Goal: Task Accomplishment & Management: Manage account settings

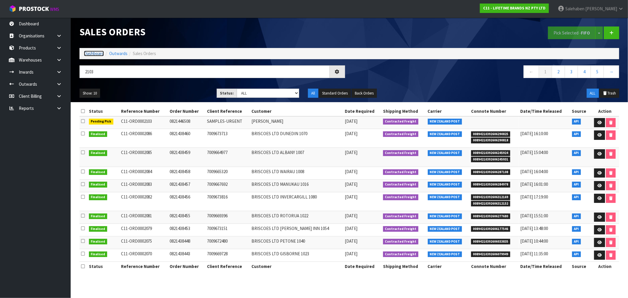
click at [98, 51] on link "Dashboard" at bounding box center [94, 54] width 20 height 6
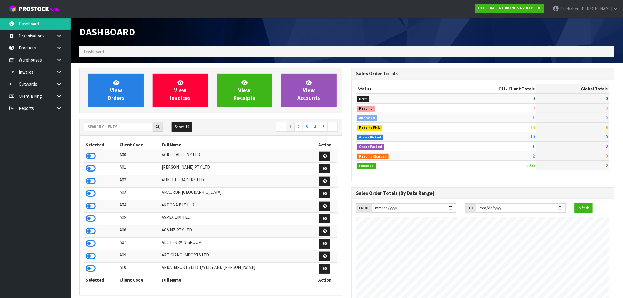
scroll to position [446, 272]
click at [94, 160] on icon at bounding box center [91, 156] width 10 height 9
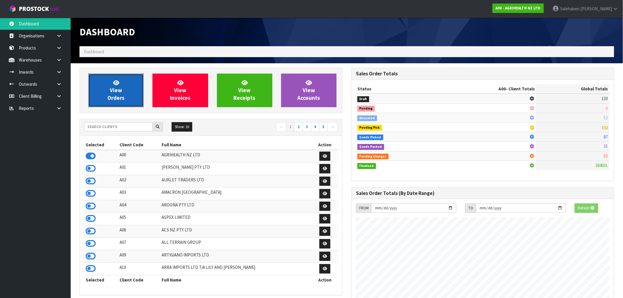
click at [113, 93] on span "View Orders" at bounding box center [115, 90] width 17 height 22
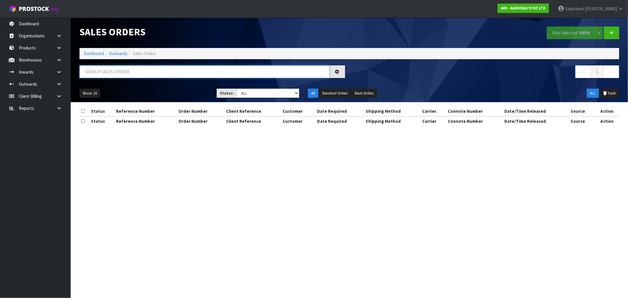
click at [110, 71] on input "text" at bounding box center [204, 71] width 250 height 13
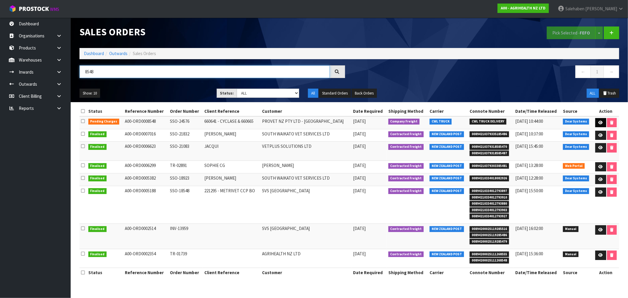
type input "8548"
click at [596, 121] on link at bounding box center [600, 122] width 11 height 9
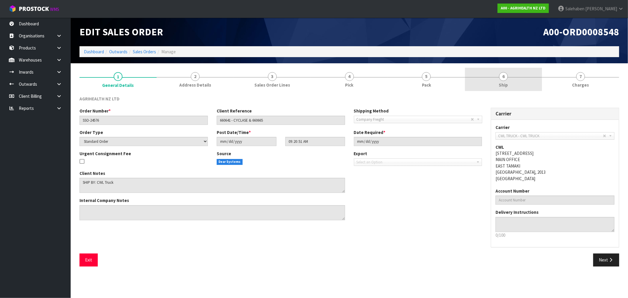
click at [503, 83] on span "Ship" at bounding box center [503, 85] width 9 height 6
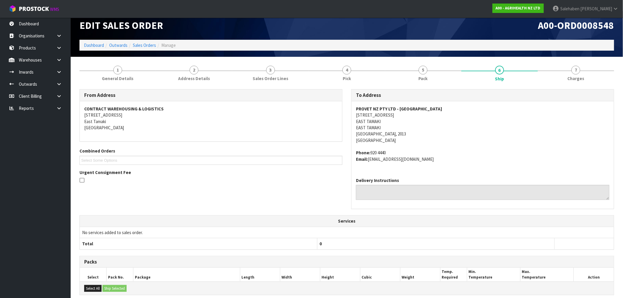
scroll to position [87, 0]
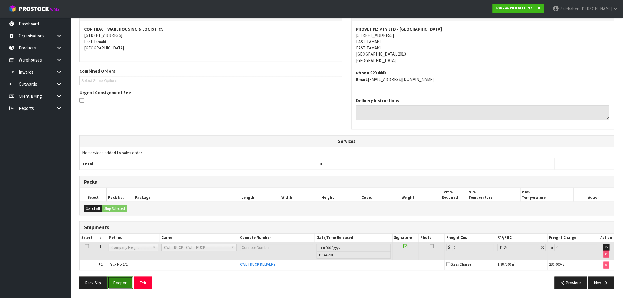
click at [125, 280] on button "Reopen" at bounding box center [120, 282] width 26 height 13
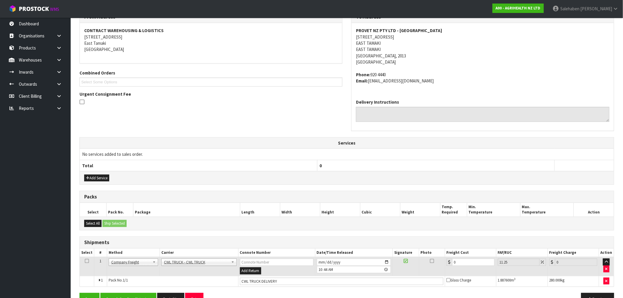
scroll to position [108, 0]
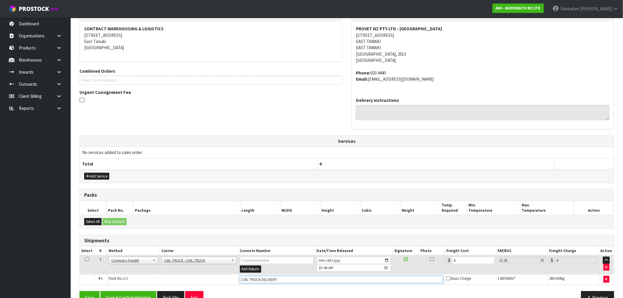
click at [288, 278] on input "CWL TRUCK DELIVERY" at bounding box center [341, 279] width 203 height 7
type input "CWL TRUCK DELIVERED"
drag, startPoint x: 460, startPoint y: 258, endPoint x: 399, endPoint y: 275, distance: 62.9
click at [404, 274] on tbody "1 Client Local Pickup Customer Local Pickup Company Freight Contracted Freight …" at bounding box center [347, 269] width 534 height 29
type input "4"
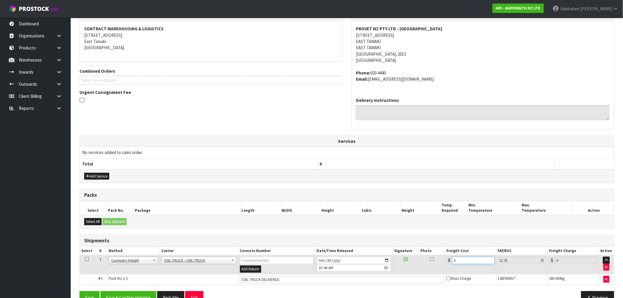
type input "4.45"
type input "44"
type input "48.95"
type input "44.9"
type input "49.95"
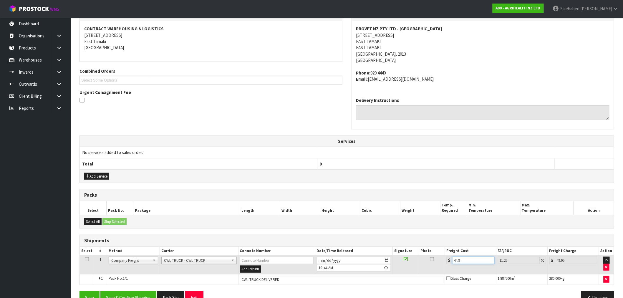
type input "44.93"
type input "49.98"
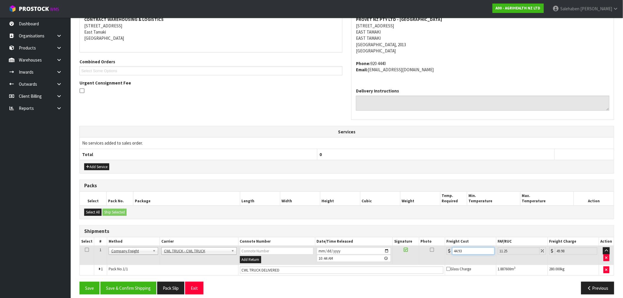
scroll to position [122, 0]
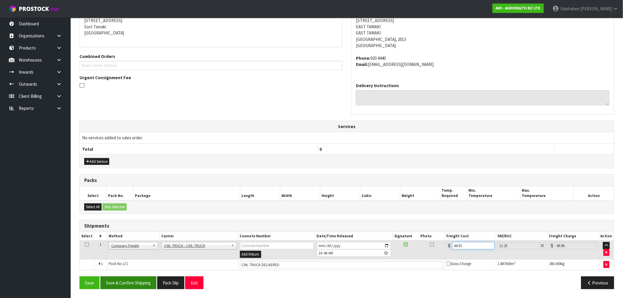
type input "44.93"
click at [125, 278] on button "Save & Confirm Shipping" at bounding box center [128, 282] width 56 height 13
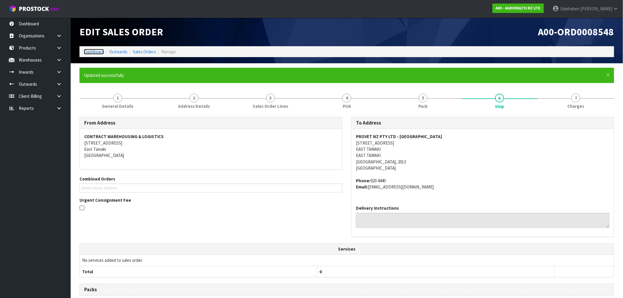
click at [95, 51] on link "Dashboard" at bounding box center [94, 52] width 20 height 6
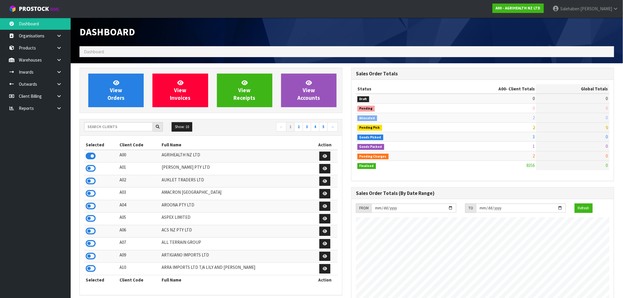
scroll to position [446, 272]
click at [99, 128] on input "text" at bounding box center [118, 126] width 69 height 9
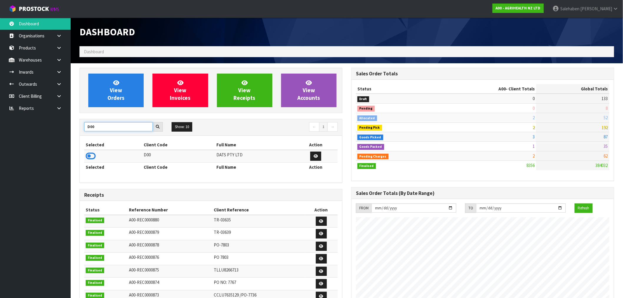
type input "D00"
click at [93, 158] on icon at bounding box center [91, 156] width 10 height 9
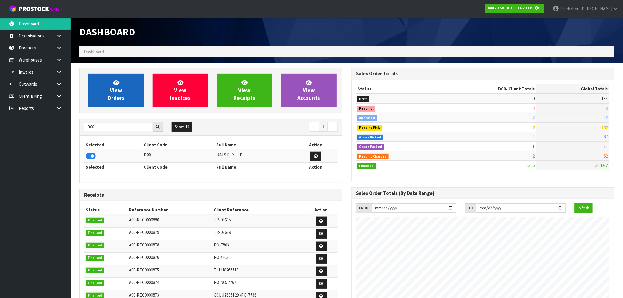
scroll to position [293919, 294014]
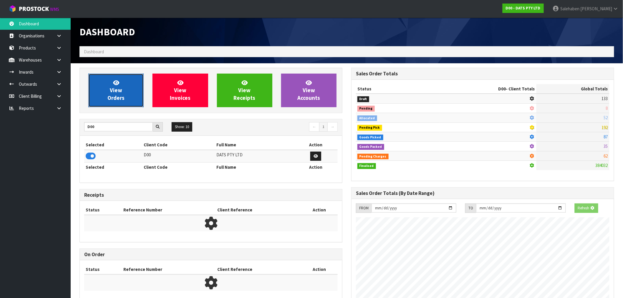
click at [115, 89] on span "View Orders" at bounding box center [115, 90] width 17 height 22
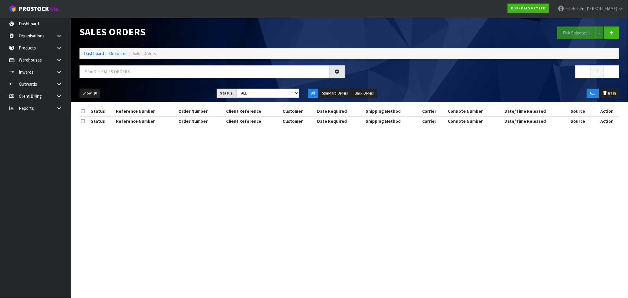
click at [107, 65] on div "Sales Orders Pick Selected - Split button! FIFO - First In First Out FEFO - Fir…" at bounding box center [349, 60] width 548 height 84
click at [107, 72] on input "text" at bounding box center [204, 71] width 250 height 13
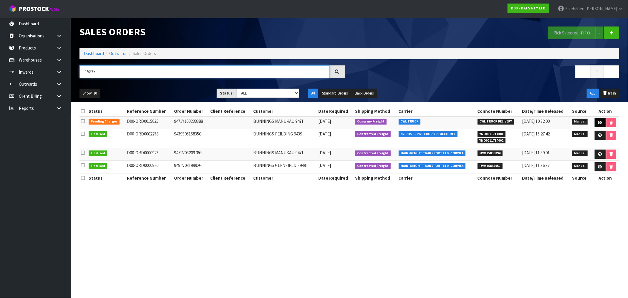
type input "15835"
click at [601, 119] on link at bounding box center [599, 122] width 11 height 9
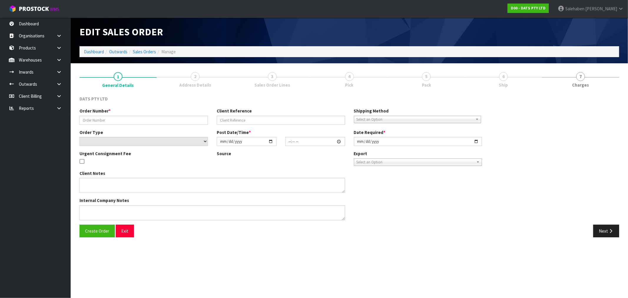
type input "9471Y100288388"
select select "number:0"
type input "2025-09-26"
type input "09:01:00.000"
type input "2025-09-26"
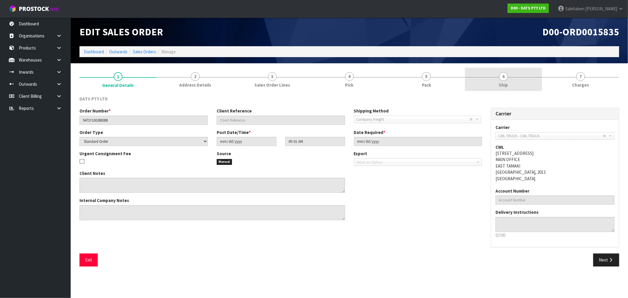
click at [501, 84] on span "Ship" at bounding box center [503, 85] width 9 height 6
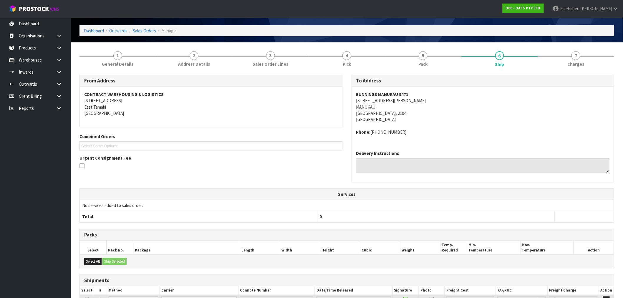
scroll to position [74, 0]
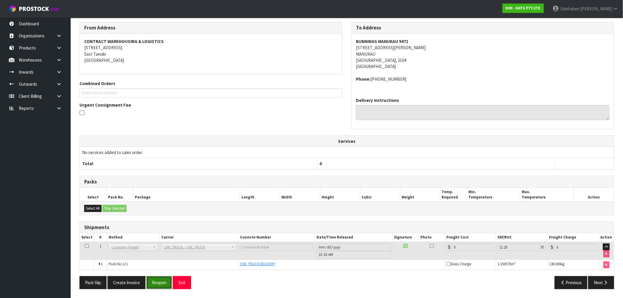
click at [159, 285] on button "Reopen" at bounding box center [159, 282] width 26 height 13
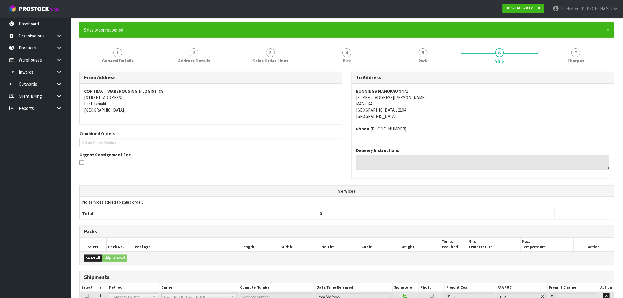
scroll to position [95, 0]
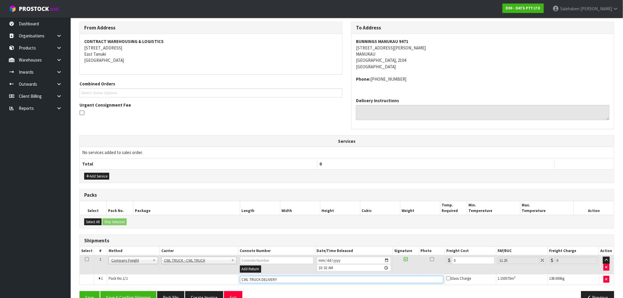
click at [288, 278] on input "CWL TRUCK DELIVERY" at bounding box center [341, 279] width 203 height 7
type input "CWL TRUCK DELIVERED"
drag, startPoint x: 461, startPoint y: 260, endPoint x: 435, endPoint y: 274, distance: 30.0
click at [435, 274] on tbody "1 Client Local Pickup Customer Local Pickup Company Freight Contracted Freight …" at bounding box center [347, 269] width 534 height 29
type input "7"
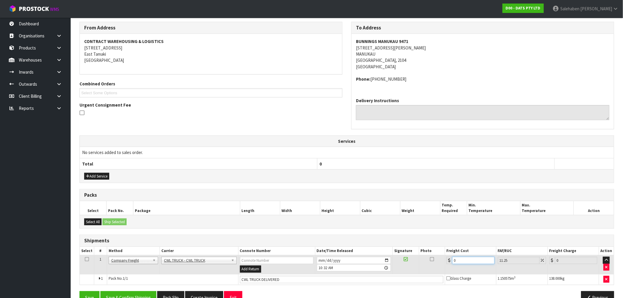
type input "7.79"
type input "76"
type input "84.55"
type input "76.4"
type input "85"
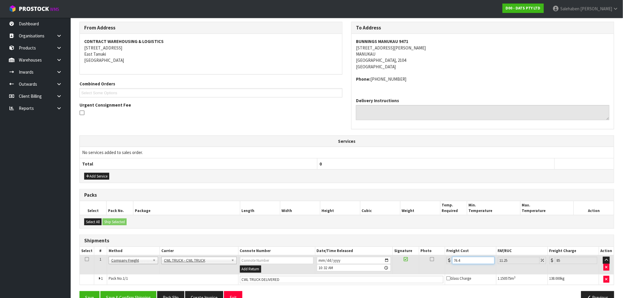
type input "76.43"
type input "85.03"
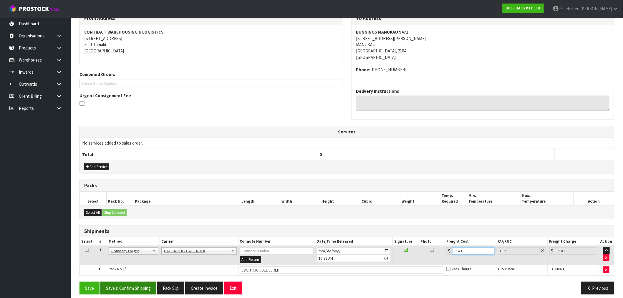
scroll to position [110, 0]
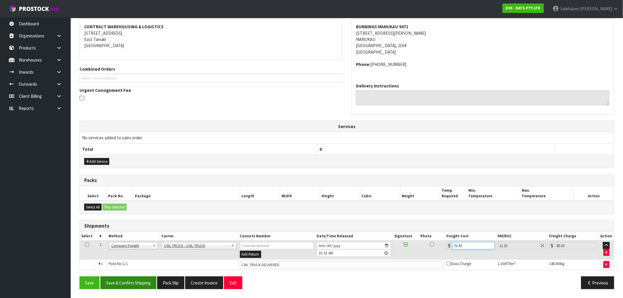
type input "76.43"
click at [125, 279] on button "Save & Confirm Shipping" at bounding box center [128, 282] width 56 height 13
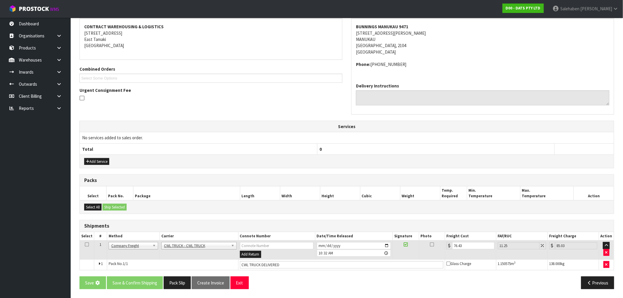
scroll to position [0, 0]
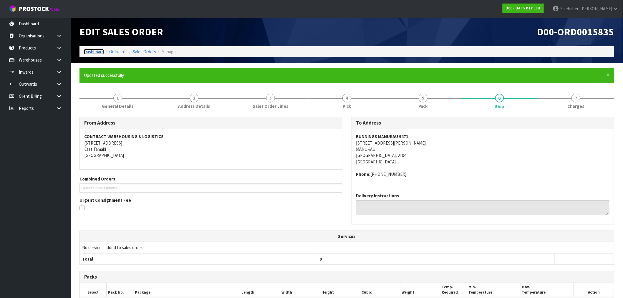
click at [95, 52] on link "Dashboard" at bounding box center [94, 52] width 20 height 6
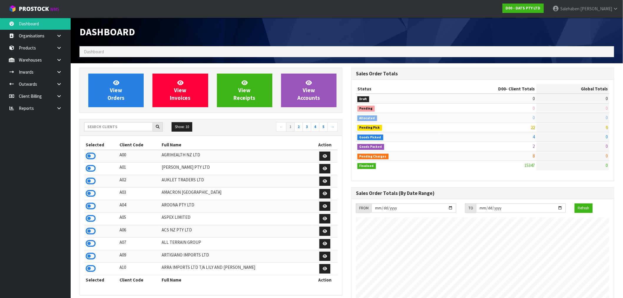
scroll to position [446, 272]
click at [94, 130] on input "text" at bounding box center [118, 126] width 69 height 9
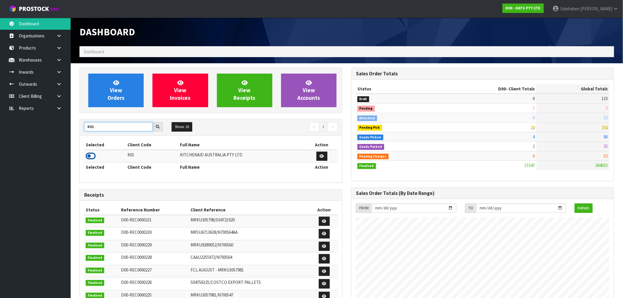
type input "K01"
click at [90, 157] on icon at bounding box center [91, 156] width 10 height 9
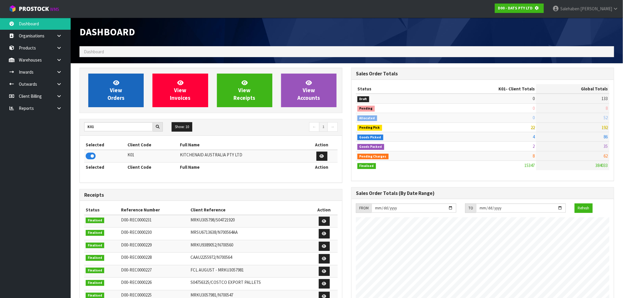
scroll to position [293919, 294014]
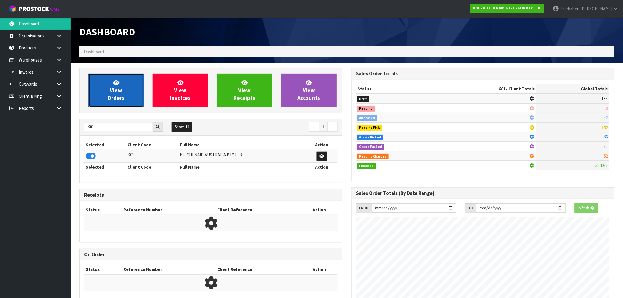
click at [127, 94] on link "View Orders" at bounding box center [115, 91] width 55 height 34
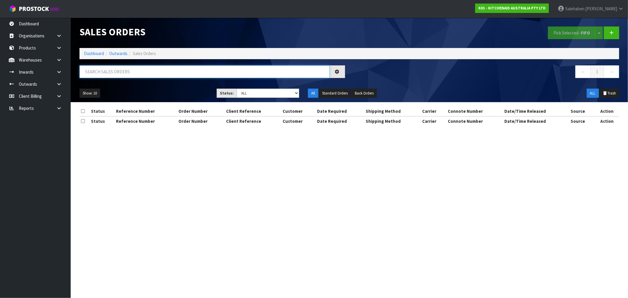
click at [122, 73] on input "text" at bounding box center [204, 71] width 250 height 13
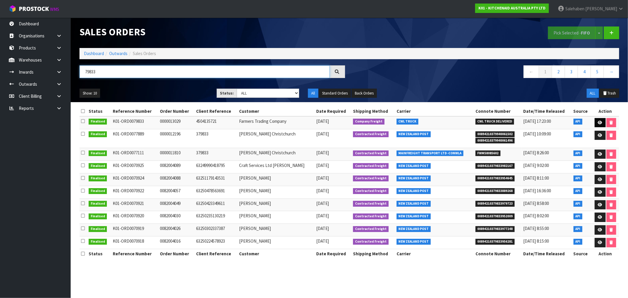
type input "79833"
click at [601, 122] on link at bounding box center [599, 122] width 11 height 9
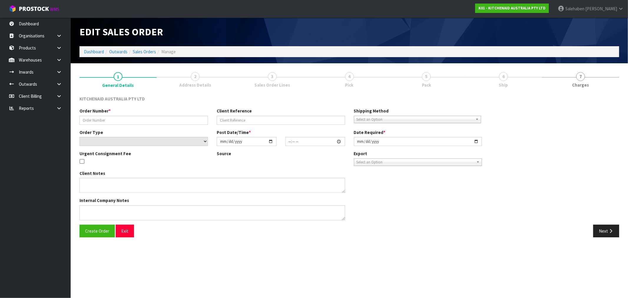
type input "0000013029"
type input "4504135721"
select select "number:0"
type input "2025-09-26"
type input "15:33:12.000"
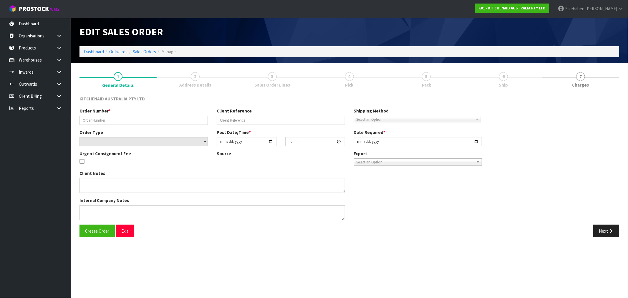
type input "2025-09-26"
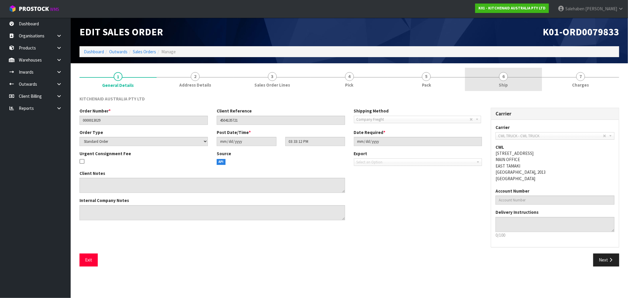
click at [505, 84] on span "Ship" at bounding box center [503, 85] width 9 height 6
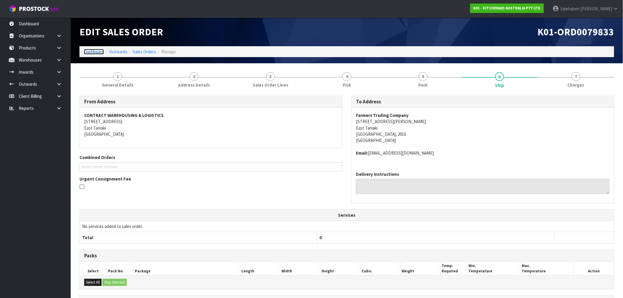
click at [95, 51] on link "Dashboard" at bounding box center [94, 52] width 20 height 6
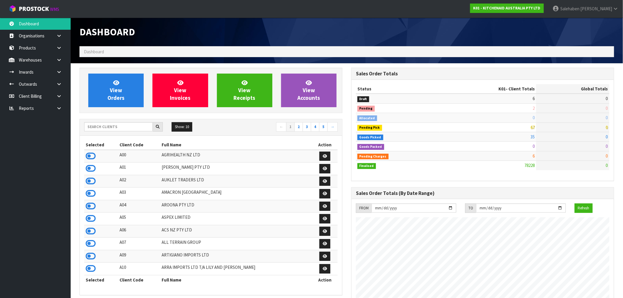
scroll to position [446, 272]
click at [100, 127] on input "text" at bounding box center [118, 126] width 69 height 9
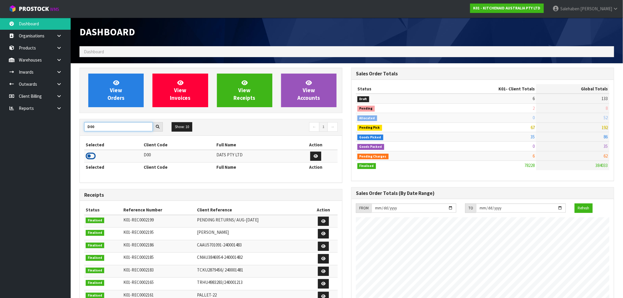
type input "D00"
click at [92, 159] on icon at bounding box center [91, 156] width 10 height 9
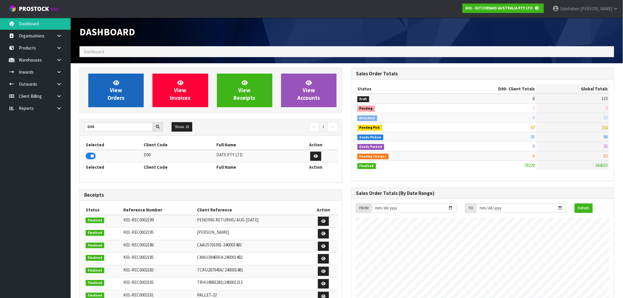
scroll to position [293919, 294014]
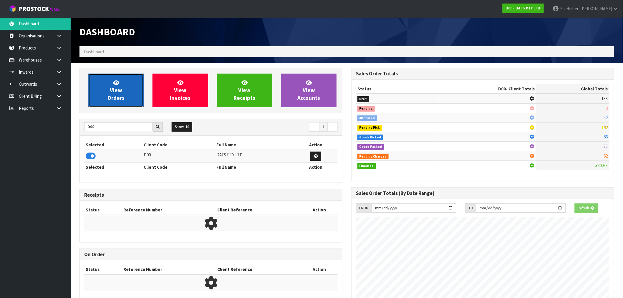
click at [129, 102] on link "View Orders" at bounding box center [115, 91] width 55 height 34
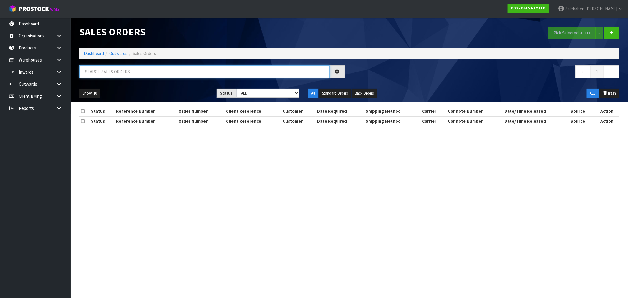
click at [125, 71] on input "text" at bounding box center [204, 71] width 250 height 13
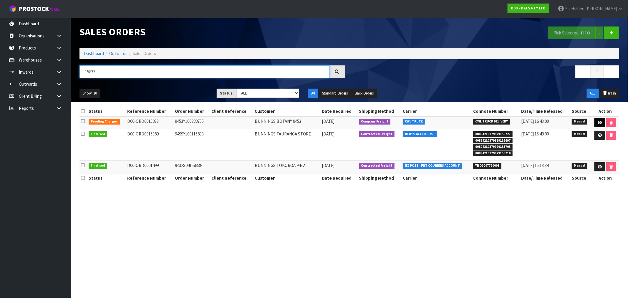
type input "15833"
click at [599, 121] on icon at bounding box center [599, 123] width 4 height 4
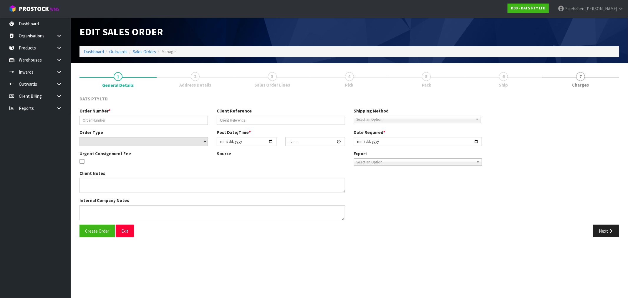
type input "9453Y100288755"
select select "number:0"
type input "2025-09-26"
type input "08:47:00.000"
type input "2025-09-26"
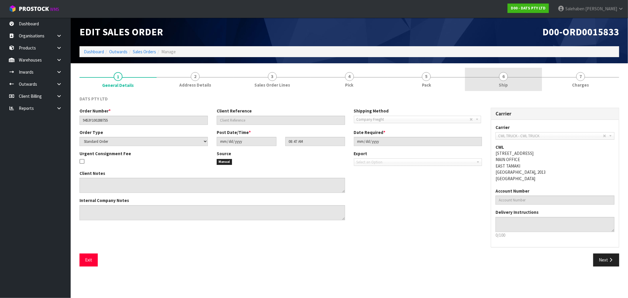
click at [507, 84] on span "Ship" at bounding box center [503, 85] width 9 height 6
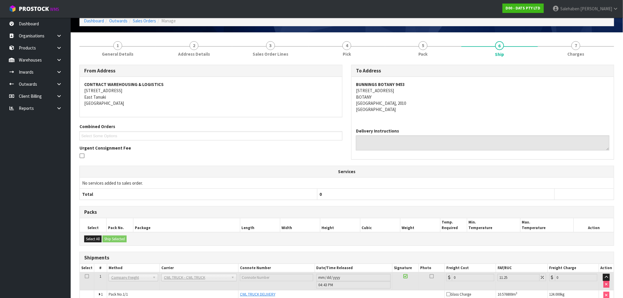
scroll to position [61, 0]
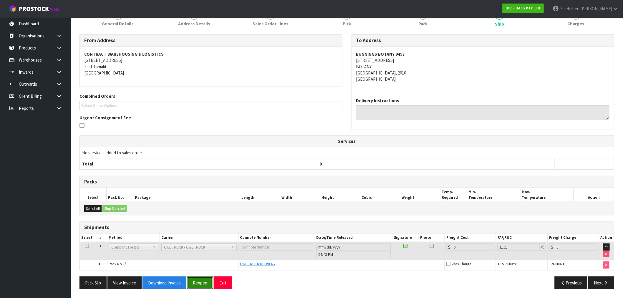
click at [199, 282] on button "Reopen" at bounding box center [200, 282] width 26 height 13
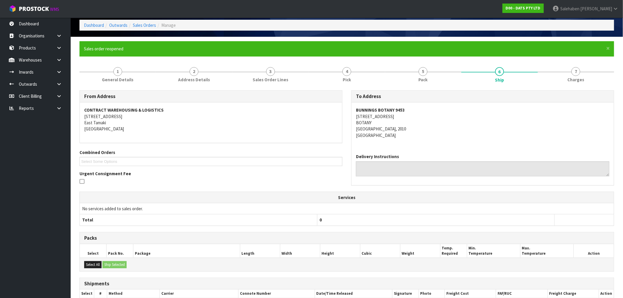
scroll to position [83, 0]
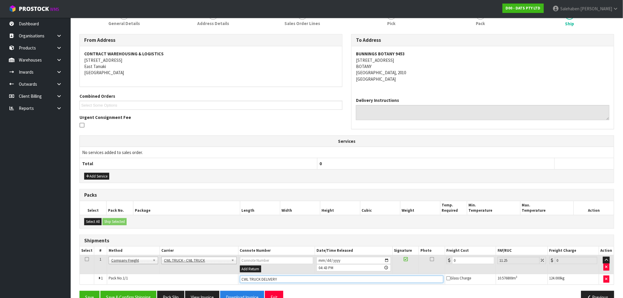
click at [284, 278] on input "CWL TRUCK DELIVERY" at bounding box center [341, 278] width 203 height 7
type input "CWL TRUCK DELIVERED"
drag, startPoint x: 456, startPoint y: 261, endPoint x: 447, endPoint y: 263, distance: 9.4
click at [447, 263] on div "0" at bounding box center [470, 260] width 48 height 7
type input "8"
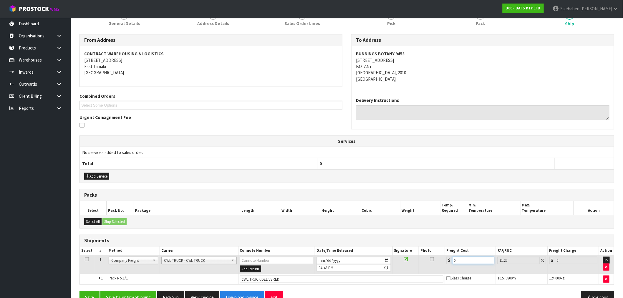
type input "8.9"
type input "86"
type input "95.67"
type input "86.9"
type input "96.68"
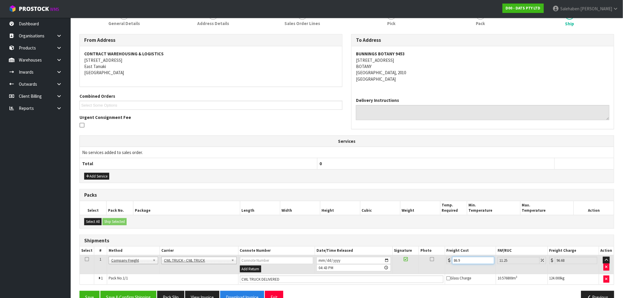
type input "86.93"
type input "96.71"
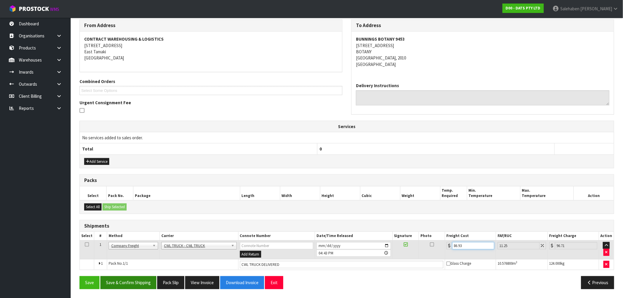
type input "86.93"
click at [140, 283] on button "Save & Confirm Shipping" at bounding box center [128, 282] width 56 height 13
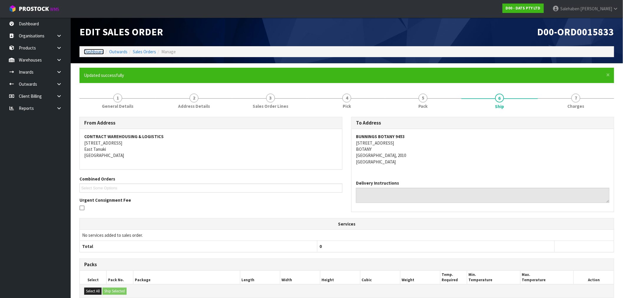
click at [89, 49] on link "Dashboard" at bounding box center [94, 52] width 20 height 6
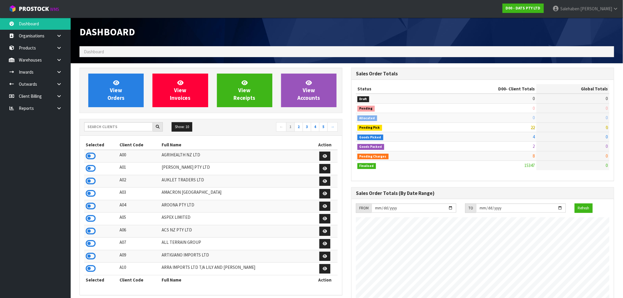
scroll to position [446, 272]
click at [96, 127] on input "text" at bounding box center [118, 126] width 69 height 9
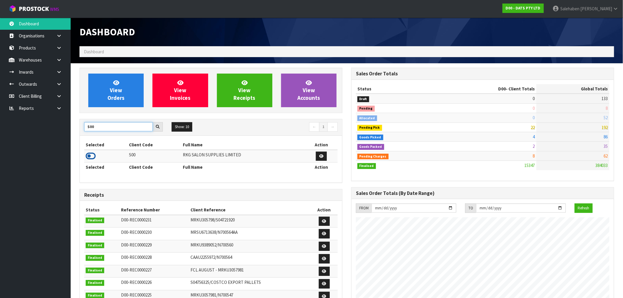
type input "S00"
click at [92, 156] on icon at bounding box center [91, 156] width 10 height 9
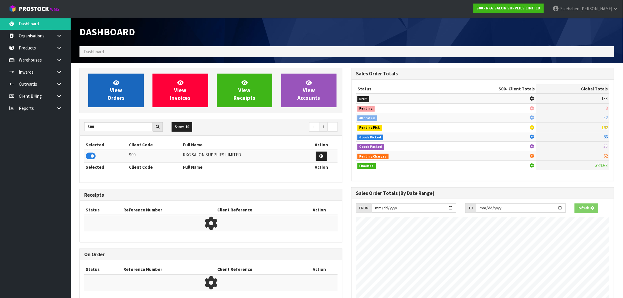
scroll to position [293919, 294014]
click at [124, 102] on link "View Orders" at bounding box center [115, 91] width 55 height 34
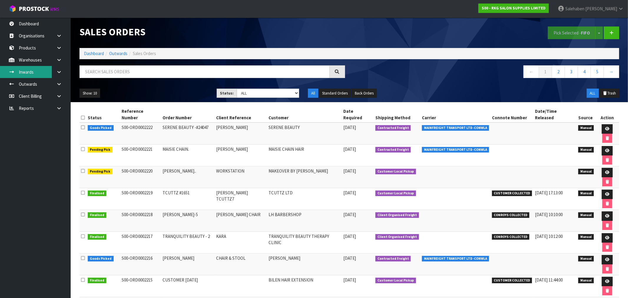
click at [29, 72] on link "Inwards" at bounding box center [35, 72] width 71 height 12
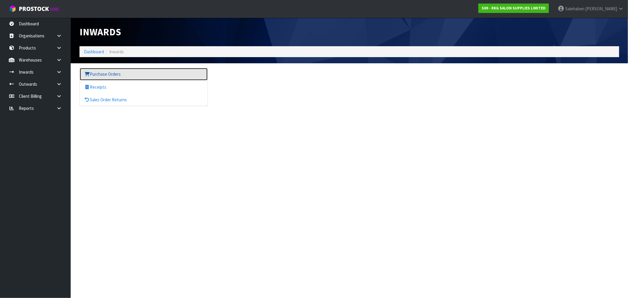
click at [103, 79] on link "Purchase Orders" at bounding box center [144, 74] width 128 height 12
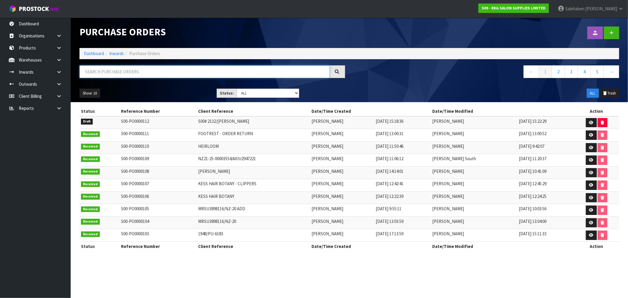
click at [115, 72] on input "text" at bounding box center [204, 71] width 250 height 13
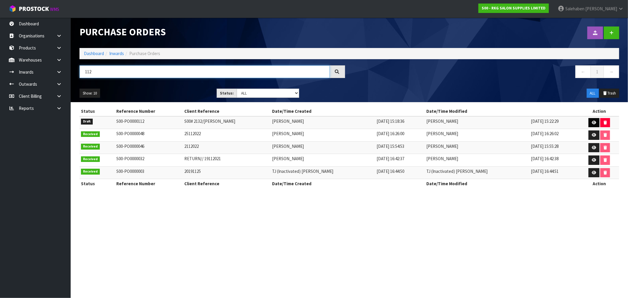
type input "112"
click at [592, 122] on icon at bounding box center [594, 123] width 4 height 4
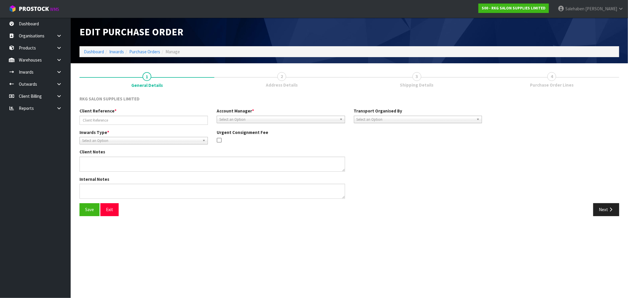
type input "S00# 2132/ANDREW PARK"
type textarea "PLEASE LET US KNOW THE PICKUP SCHEDULE WITH 2-MAN, SO WE CAN UPDATE THE CUSTOMER"
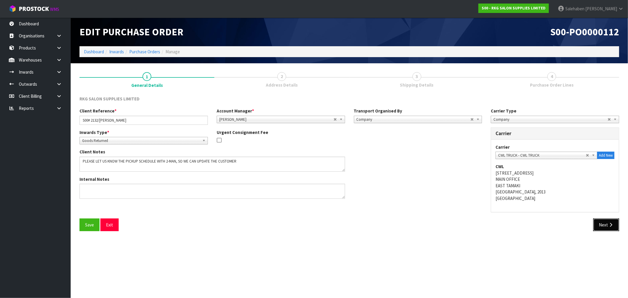
click at [601, 223] on button "Next" at bounding box center [606, 224] width 26 height 13
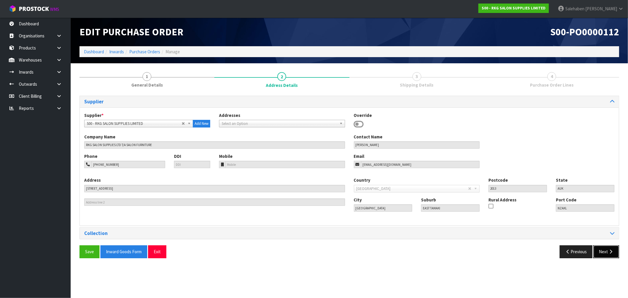
click at [600, 250] on button "Next" at bounding box center [606, 251] width 26 height 13
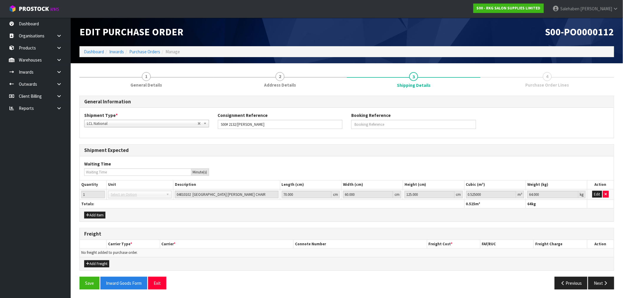
scroll to position [0, 0]
click at [99, 263] on button "Add Freight" at bounding box center [96, 263] width 25 height 7
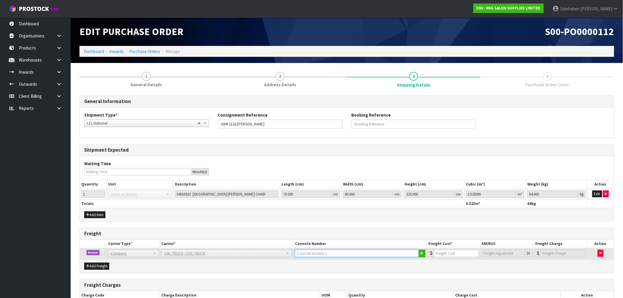
click at [338, 254] on input "text" at bounding box center [357, 253] width 124 height 7
type input "CWL TRUCK COLLECTED"
click at [442, 253] on input "number" at bounding box center [456, 253] width 44 height 7
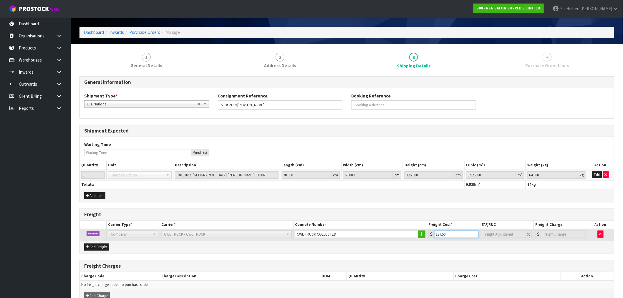
scroll to position [52, 0]
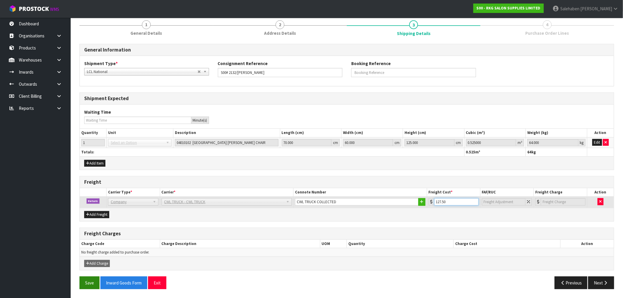
type input "127.50"
click at [84, 283] on button "Save" at bounding box center [89, 282] width 20 height 13
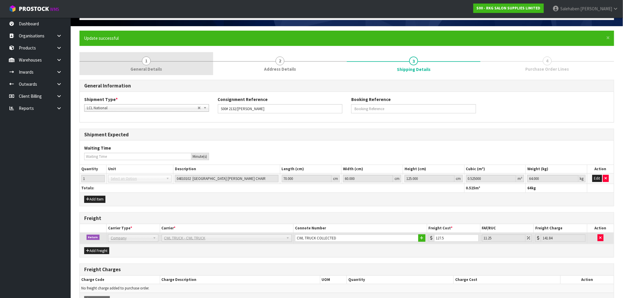
scroll to position [0, 0]
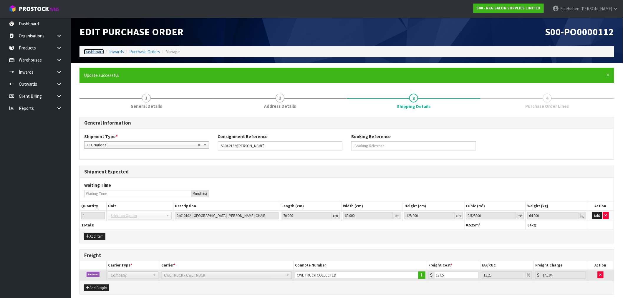
click at [94, 52] on link "Dashboard" at bounding box center [94, 52] width 20 height 6
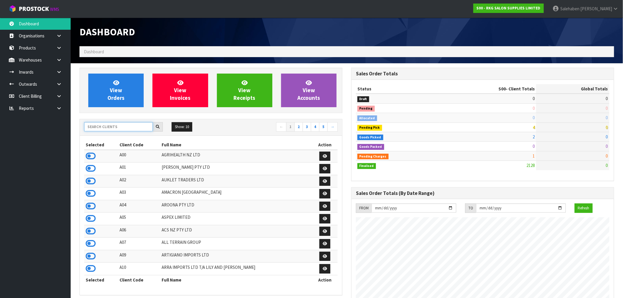
scroll to position [446, 272]
click at [120, 125] on input "text" at bounding box center [118, 126] width 69 height 9
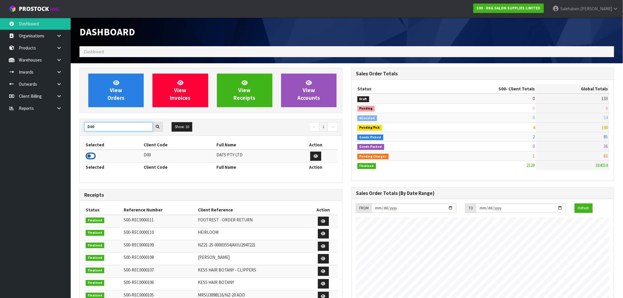
type input "D00"
click at [94, 154] on icon at bounding box center [91, 156] width 10 height 9
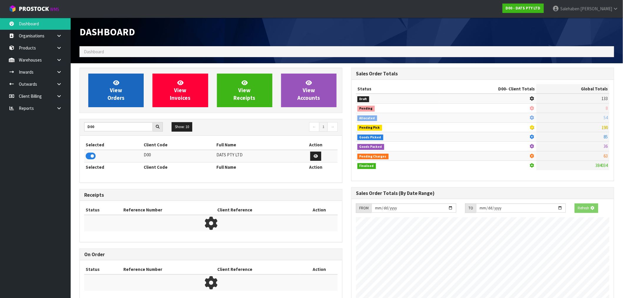
scroll to position [293919, 294014]
click at [118, 75] on link "View Orders" at bounding box center [115, 91] width 55 height 34
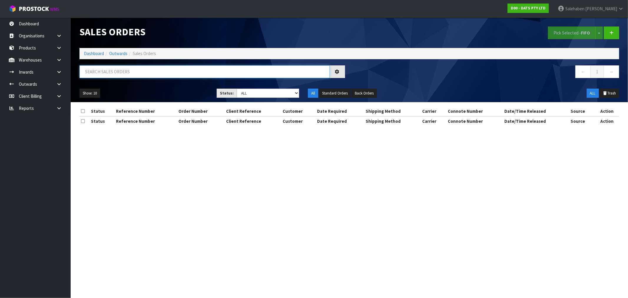
click at [119, 72] on input "text" at bounding box center [204, 71] width 250 height 13
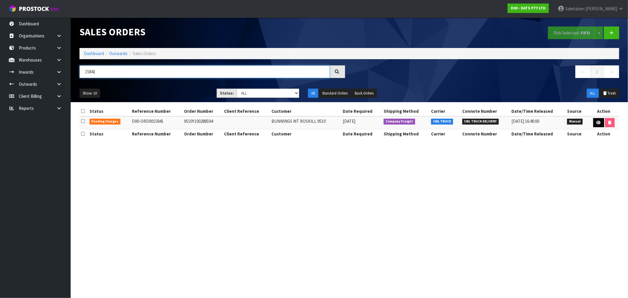
type input "15841"
click at [599, 121] on icon at bounding box center [598, 123] width 4 height 4
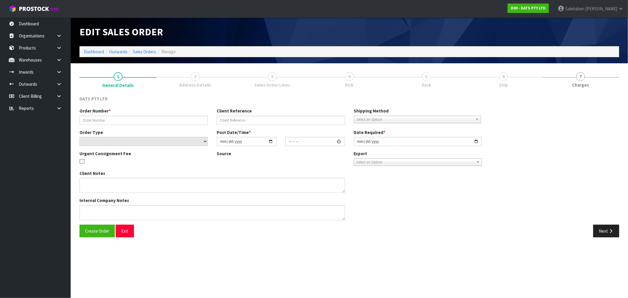
type input "9510Y100288594"
select select "number:0"
type input "2025-09-26"
type input "09:15:00.000"
type input "2025-09-26"
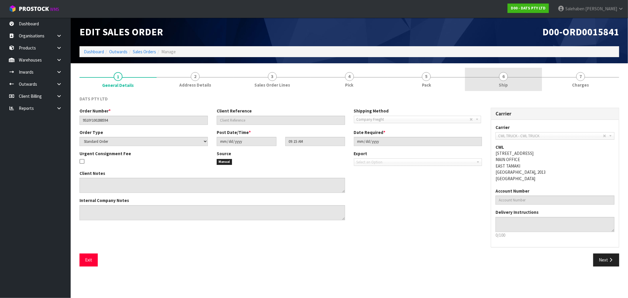
click at [501, 86] on span "Ship" at bounding box center [503, 85] width 9 height 6
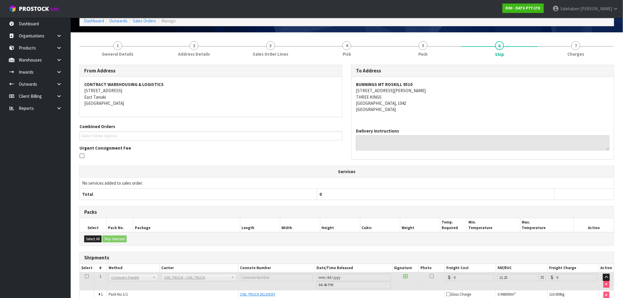
scroll to position [61, 0]
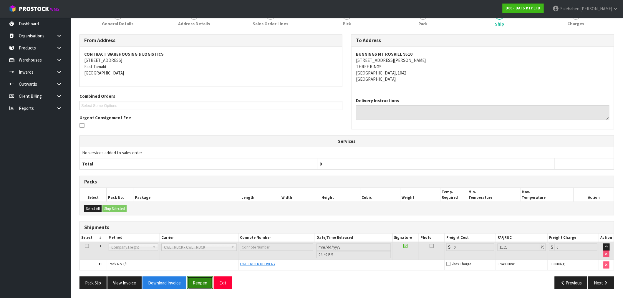
click at [201, 281] on button "Reopen" at bounding box center [200, 282] width 26 height 13
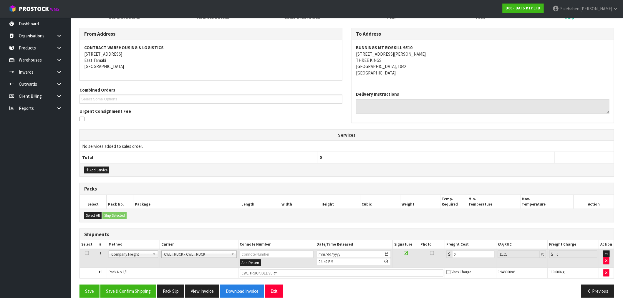
scroll to position [97, 0]
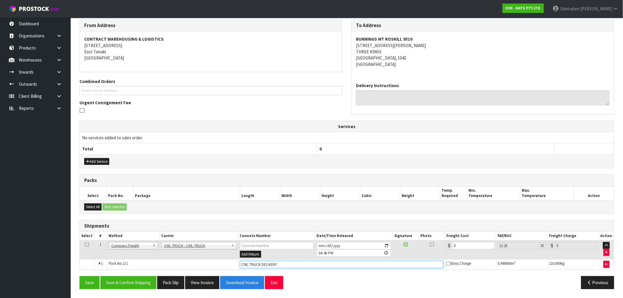
click at [286, 264] on input "CWL TRUCK DELIVERY" at bounding box center [341, 264] width 203 height 7
type input "CWL TRUCK DELIVERED"
drag, startPoint x: 462, startPoint y: 245, endPoint x: 453, endPoint y: 245, distance: 9.4
click at [453, 245] on input "0" at bounding box center [473, 245] width 42 height 7
type input "5"
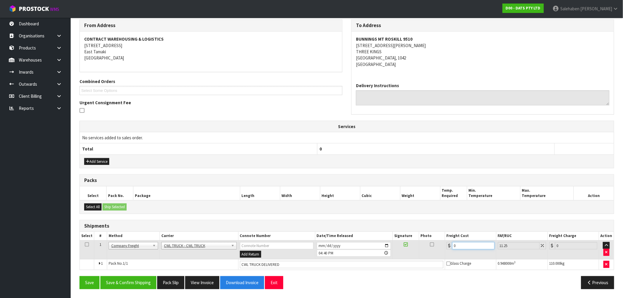
type input "5.56"
type input "52"
type input "57.85"
type input "52.2"
type input "58.07"
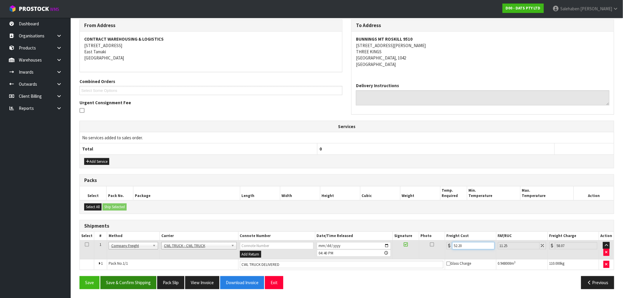
type input "52.20"
click at [131, 284] on button "Save & Confirm Shipping" at bounding box center [128, 282] width 56 height 13
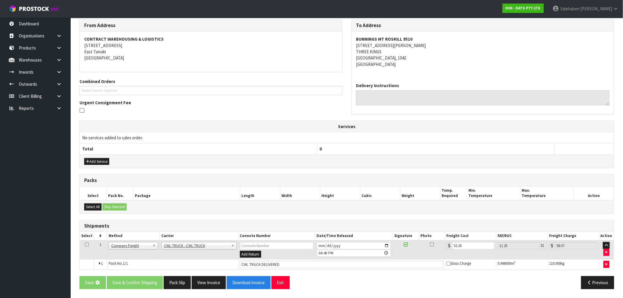
scroll to position [0, 0]
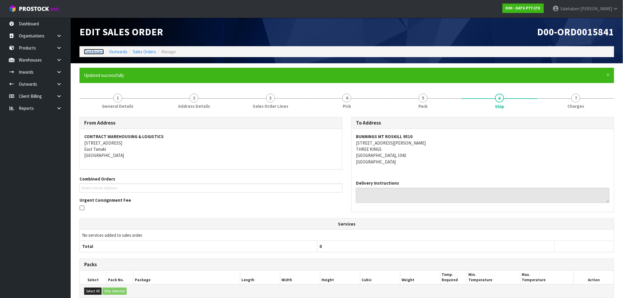
click at [97, 52] on link "Dashboard" at bounding box center [94, 52] width 20 height 6
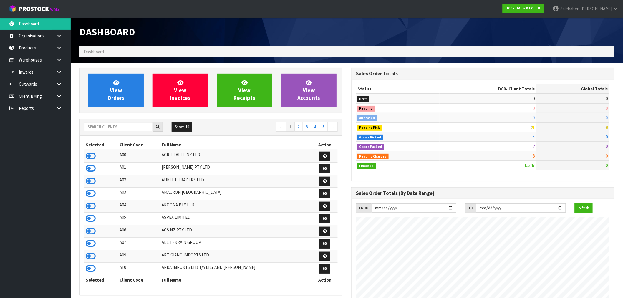
scroll to position [446, 272]
click at [99, 126] on input "text" at bounding box center [118, 126] width 69 height 9
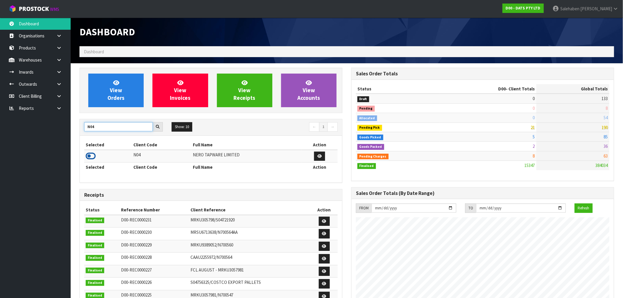
type input "N04"
click at [89, 157] on icon at bounding box center [91, 156] width 10 height 9
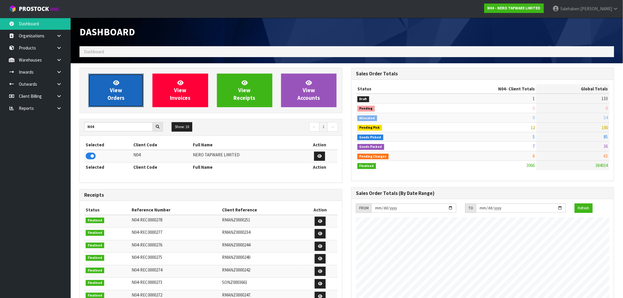
click at [126, 97] on link "View Orders" at bounding box center [115, 91] width 55 height 34
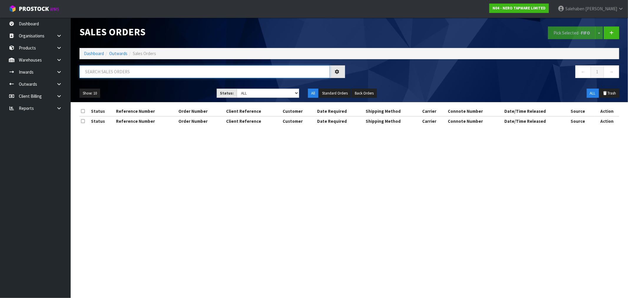
click at [123, 72] on input "text" at bounding box center [204, 71] width 250 height 13
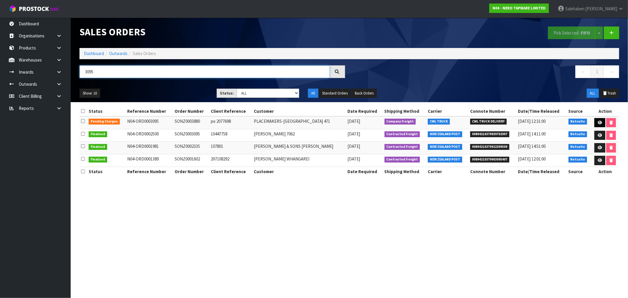
type input "3095"
click at [597, 122] on icon at bounding box center [599, 123] width 4 height 4
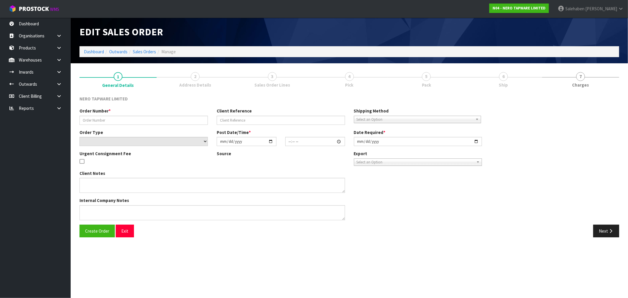
type input "SONZ0003880"
type input "po 2077698"
select select "number:0"
type input "[DATE]"
type input "09:30:06.000"
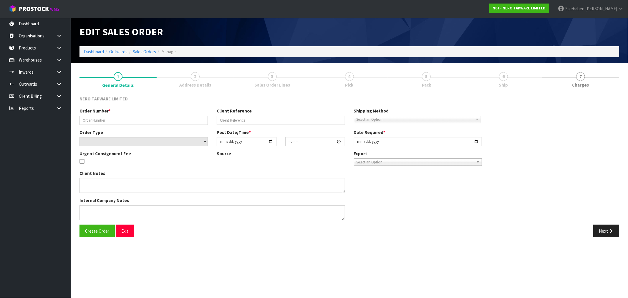
type input "[DATE]"
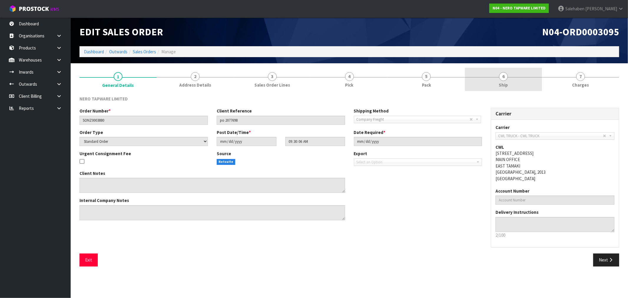
click at [501, 82] on span "Ship" at bounding box center [503, 85] width 9 height 6
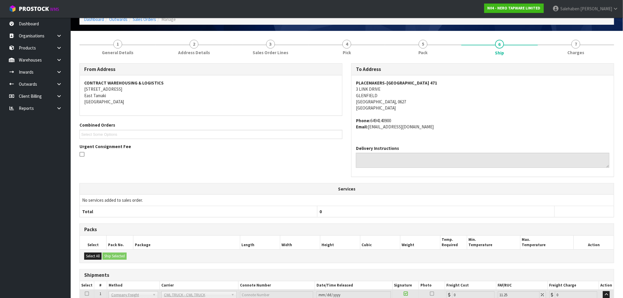
scroll to position [80, 0]
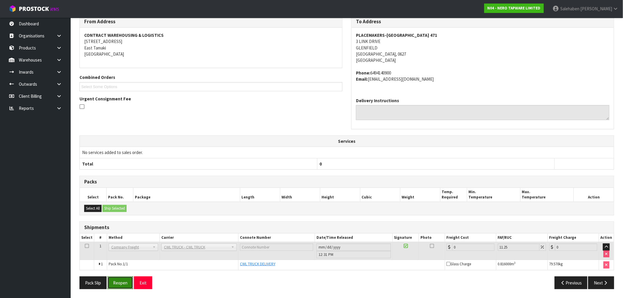
click at [121, 281] on button "Reopen" at bounding box center [120, 282] width 26 height 13
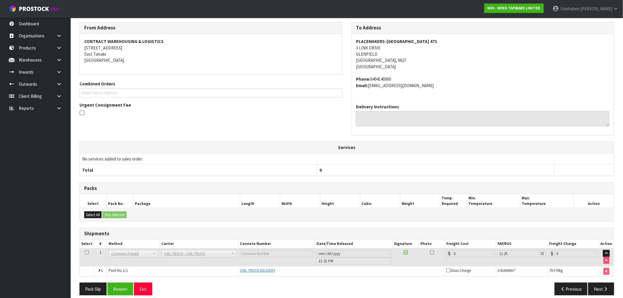
scroll to position [102, 0]
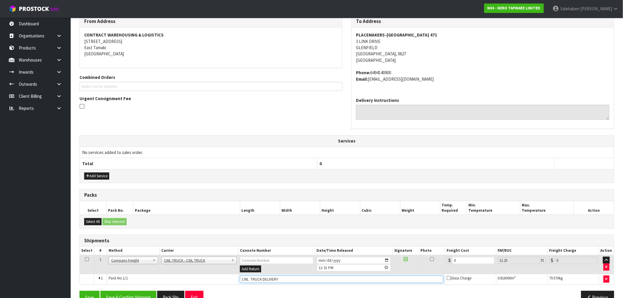
click at [285, 277] on input "CWL TRUCK DELIVERY" at bounding box center [341, 278] width 203 height 7
type input "CWL TRUCK DELIVERED"
drag, startPoint x: 461, startPoint y: 263, endPoint x: 399, endPoint y: 289, distance: 68.0
click at [402, 288] on div "From Address CONTRACT WAREHOUSING & LOGISTICS 17 Allens Road East Tamaki Auckla…" at bounding box center [346, 161] width 534 height 293
type input "6"
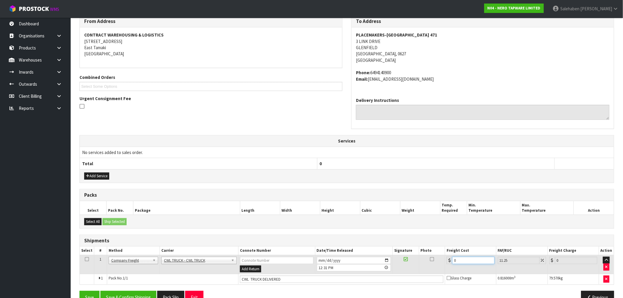
type input "6.68"
type input "65"
type input "72.31"
type input "65.2"
type input "72.54"
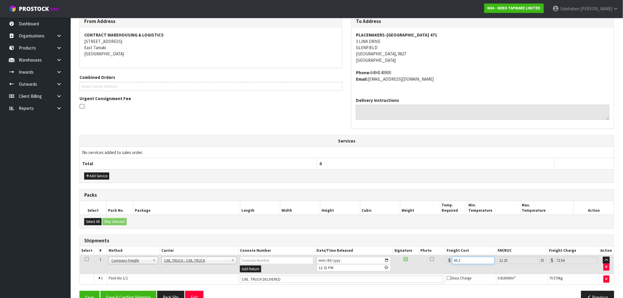
type input "65.24"
type input "72.58"
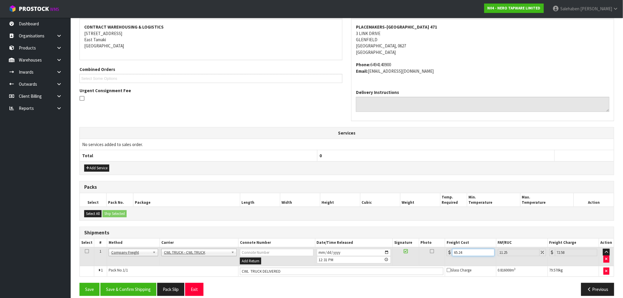
scroll to position [116, 0]
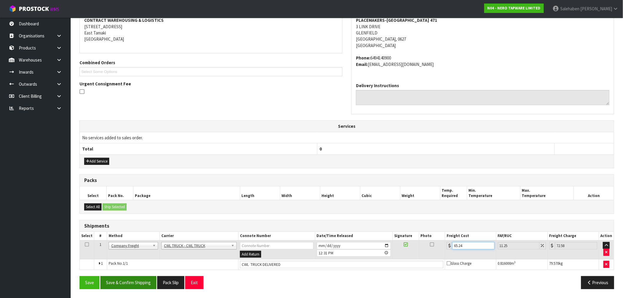
type input "65.24"
click at [126, 281] on button "Save & Confirm Shipping" at bounding box center [128, 282] width 56 height 13
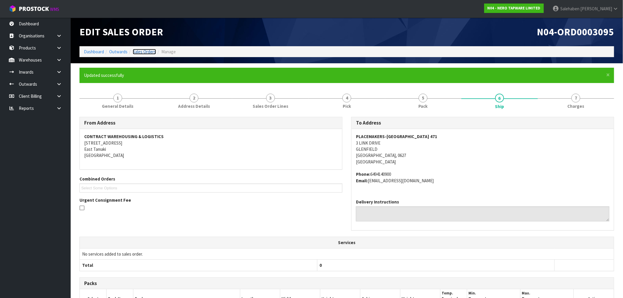
click at [147, 53] on link "Sales Orders" at bounding box center [144, 52] width 23 height 6
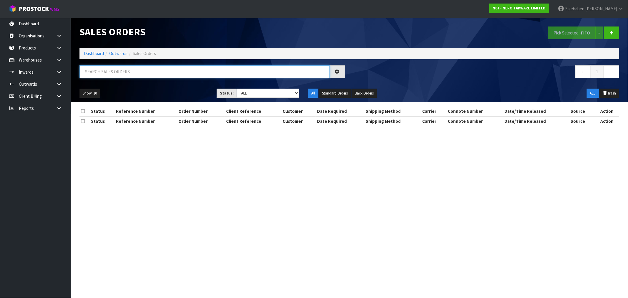
click at [171, 71] on input "text" at bounding box center [204, 71] width 250 height 13
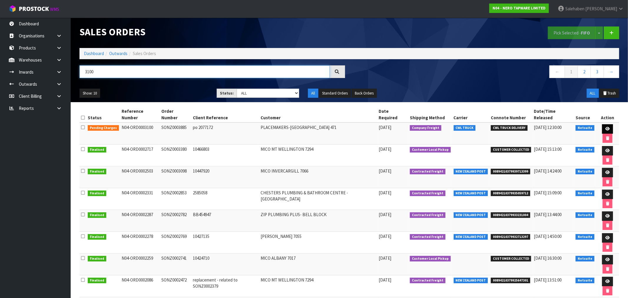
type input "3100"
click at [602, 124] on link at bounding box center [607, 128] width 11 height 9
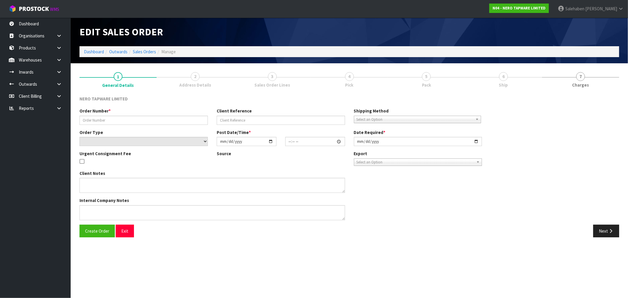
type input "SONZ0003885"
type input "po 2077172"
select select "number:0"
type input "[DATE]"
type input "11:15:07.000"
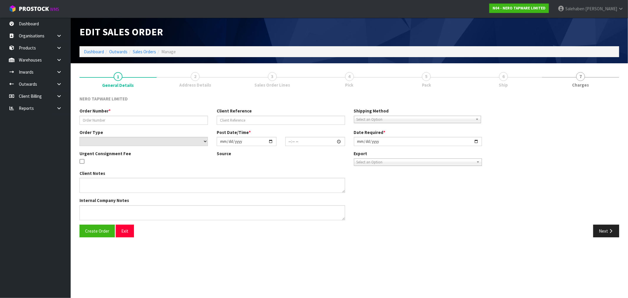
type input "[DATE]"
type textarea "non Lead Free"
type textarea "EACH ORDER TO BE PACKED ON ITS OWN PALLETS. CLEARLY LABEL EACH PALLET AS “NON L…"
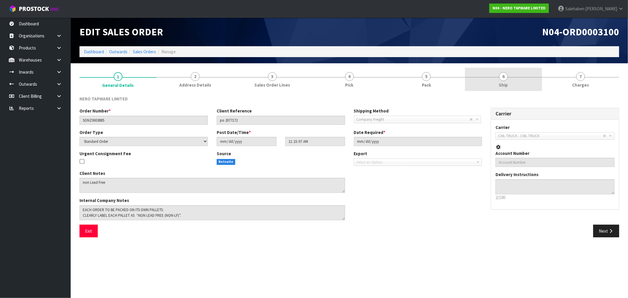
click at [501, 86] on span "Ship" at bounding box center [503, 85] width 9 height 6
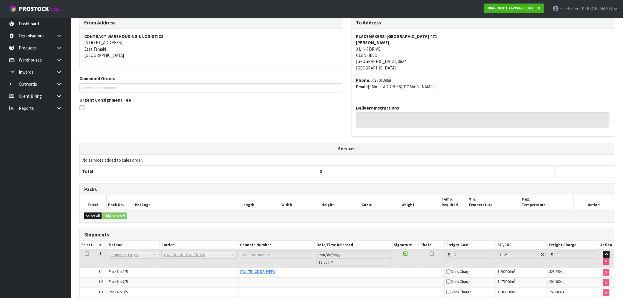
scroll to position [127, 0]
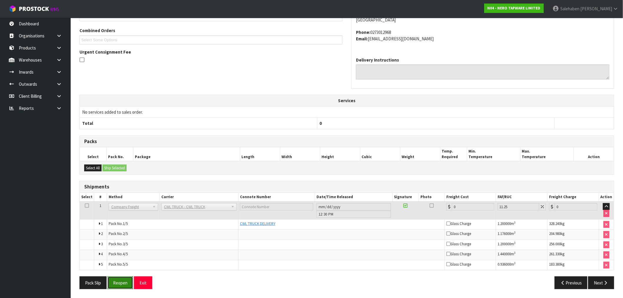
click at [118, 283] on button "Reopen" at bounding box center [120, 282] width 26 height 13
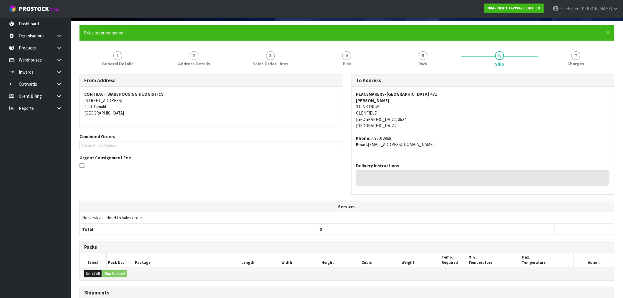
scroll to position [149, 0]
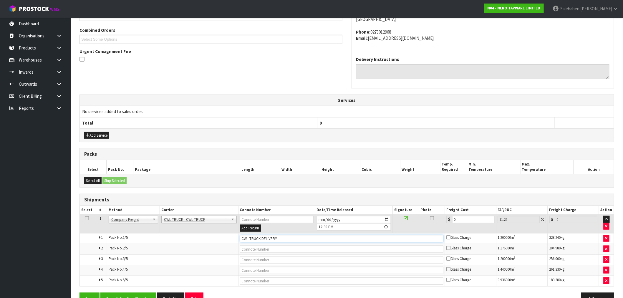
click at [282, 239] on input "CWL TRUCK DELIVERY" at bounding box center [341, 238] width 203 height 7
type input "CWL TRUCK DELIVERED"
drag, startPoint x: 459, startPoint y: 218, endPoint x: 433, endPoint y: 230, distance: 28.7
click at [439, 228] on tr "1 Client Local Pickup Customer Local Pickup Company Freight Contracted Freight …" at bounding box center [347, 223] width 534 height 19
type input "2"
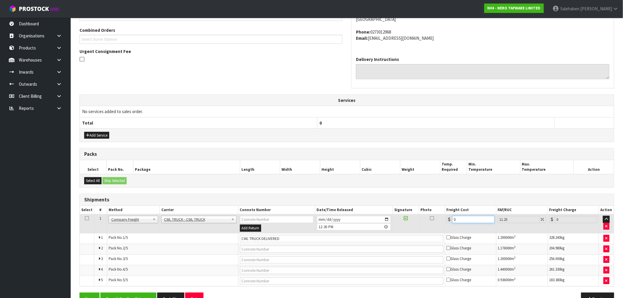
type input "2.23"
type input "27"
type input "30.04"
type input "277"
type input "308.16"
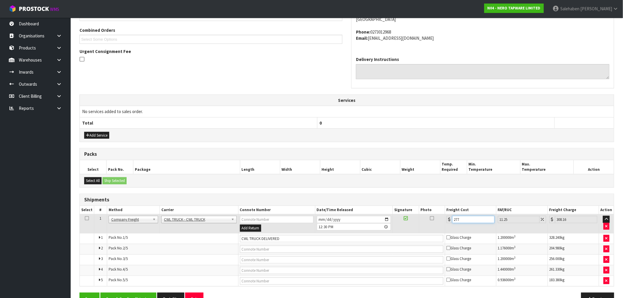
type input "277.2"
type input "308.38"
type input "277.25"
type input "308.44"
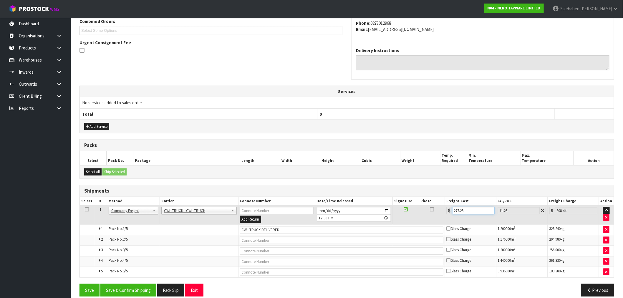
scroll to position [165, 0]
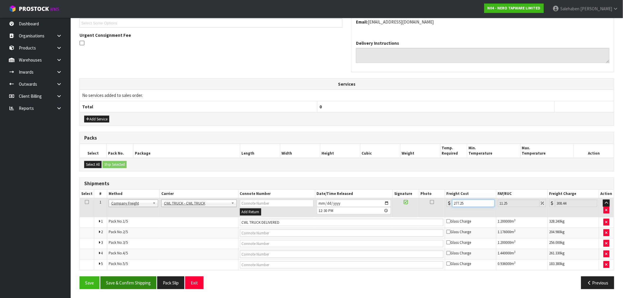
type input "277.25"
click at [139, 283] on button "Save & Confirm Shipping" at bounding box center [128, 282] width 56 height 13
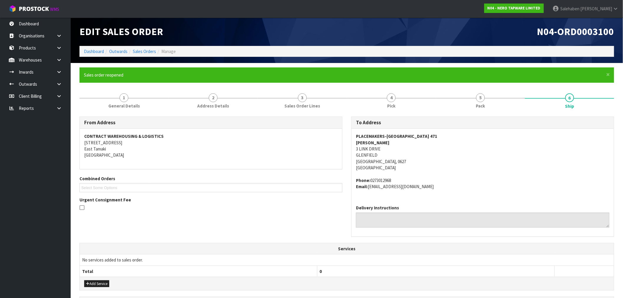
scroll to position [0, 0]
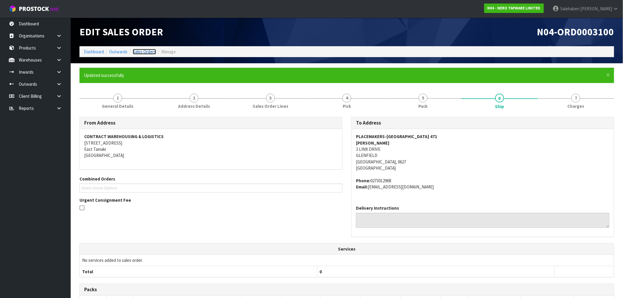
click at [140, 49] on link "Sales Orders" at bounding box center [144, 52] width 23 height 6
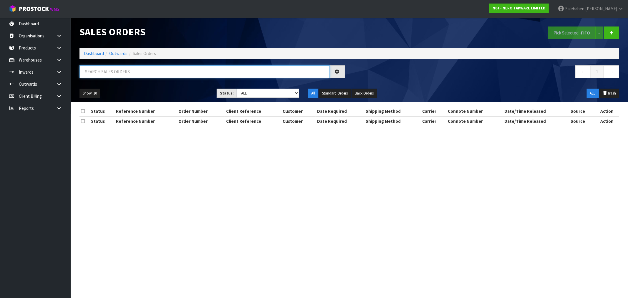
click at [125, 74] on input "text" at bounding box center [204, 71] width 250 height 13
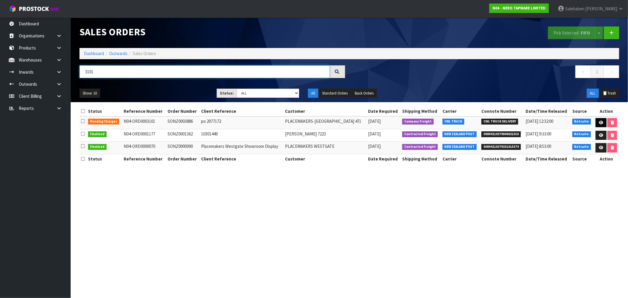
type input "3101"
click at [599, 121] on icon at bounding box center [601, 123] width 4 height 4
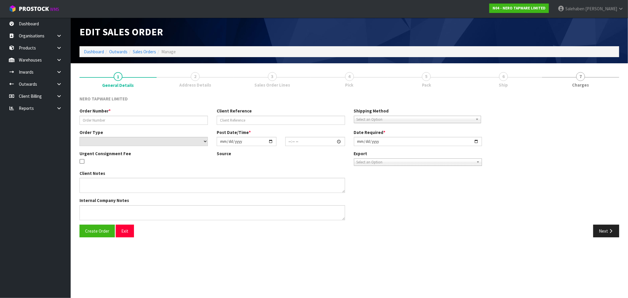
type input "SONZ0003886"
type input "po 2077172"
select select "number:0"
type input "[DATE]"
type input "11:15:11.000"
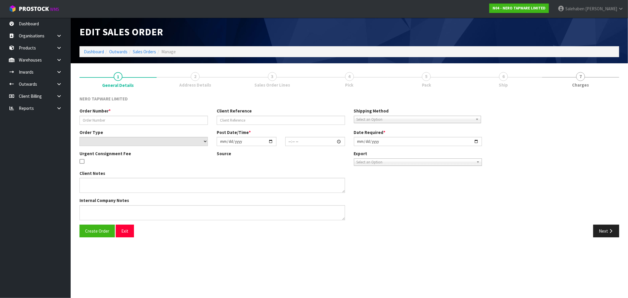
type input "[DATE]"
type textarea "LEAD FREE UPDATING CODE NR301502CH X 10 REMOVE CODES - NR301506CH, NR250802CH, …"
type textarea "CLEARLY LABEL EACH PALLET WITH LEAD FREE"
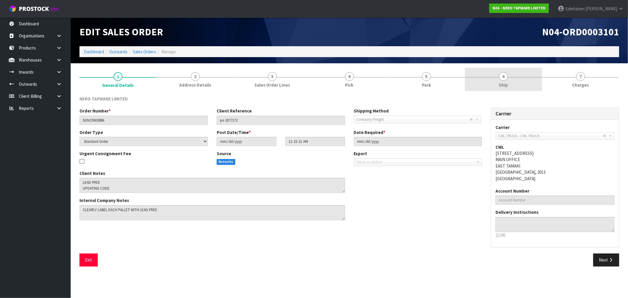
click at [498, 81] on link "6 Ship" at bounding box center [503, 79] width 77 height 23
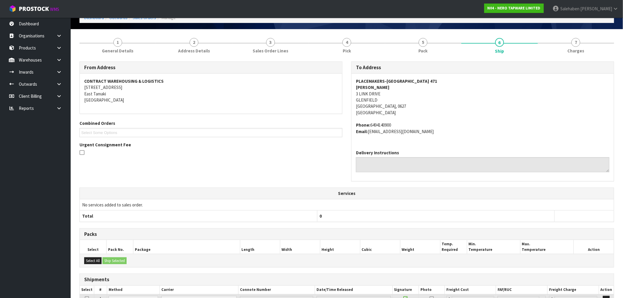
scroll to position [87, 0]
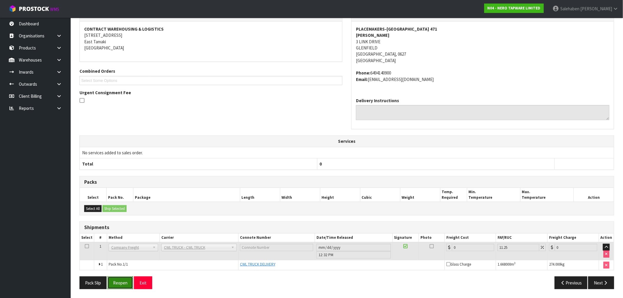
click at [118, 283] on button "Reopen" at bounding box center [120, 282] width 26 height 13
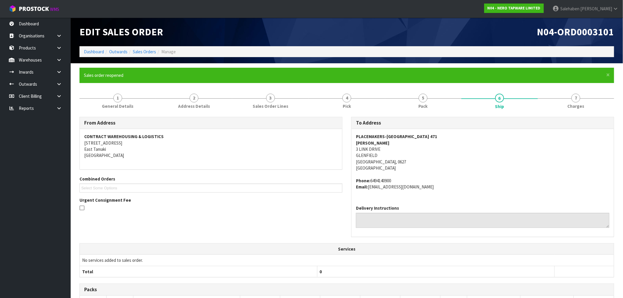
scroll to position [108, 0]
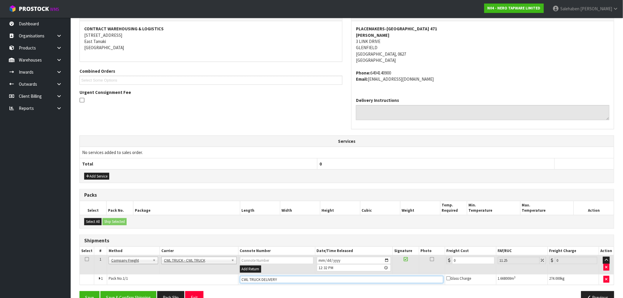
click at [283, 280] on input "CWL TRUCK DELIVERY" at bounding box center [341, 279] width 203 height 7
type input "CWL TRUCK DELIVERED"
drag, startPoint x: 460, startPoint y: 258, endPoint x: 409, endPoint y: 285, distance: 57.5
click at [416, 281] on tbody "1 Client Local Pickup Customer Local Pickup Company Freight Contracted Freight …" at bounding box center [347, 269] width 534 height 29
type input "6"
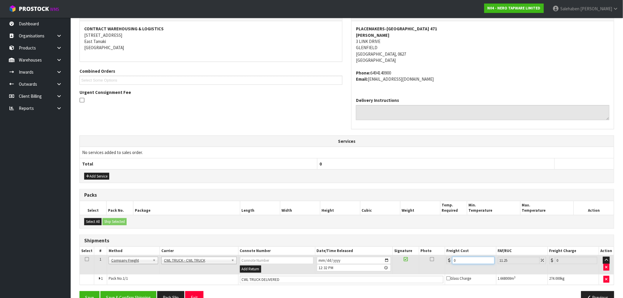
type input "6.68"
type input "65"
type input "72.31"
type input "65.2"
type input "72.54"
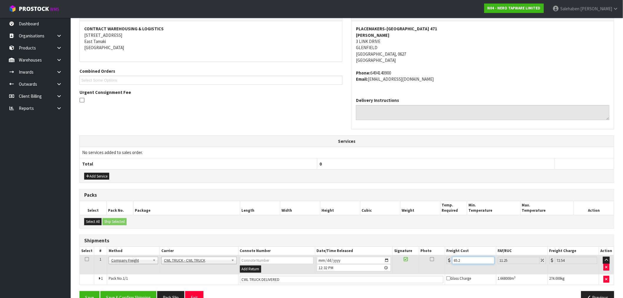
type input "65.24"
type input "72.58"
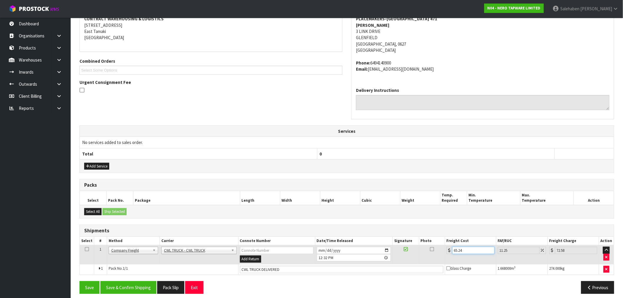
scroll to position [122, 0]
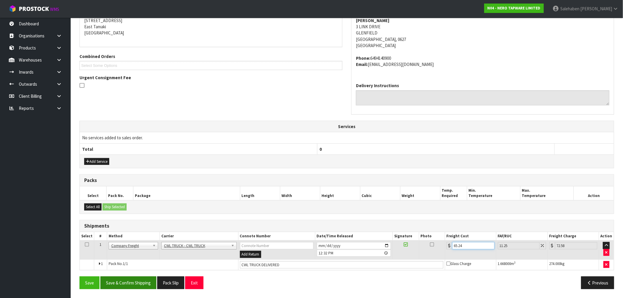
type input "65.24"
click at [139, 276] on button "Save & Confirm Shipping" at bounding box center [128, 282] width 56 height 13
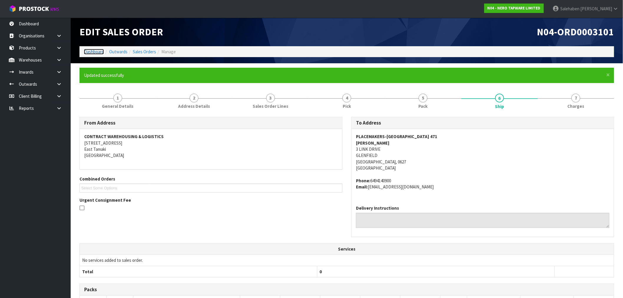
click at [99, 51] on link "Dashboard" at bounding box center [94, 52] width 20 height 6
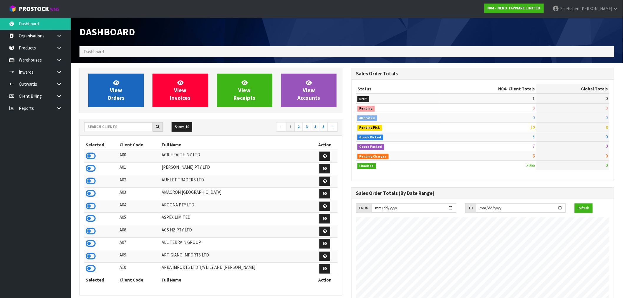
scroll to position [446, 272]
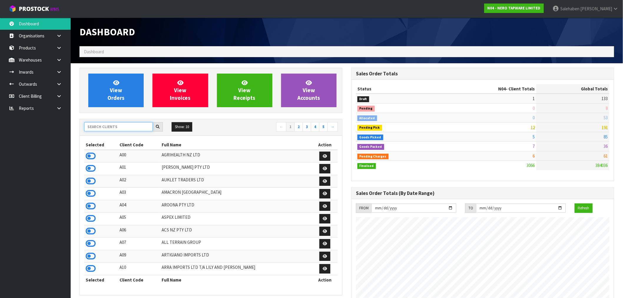
click at [104, 126] on input "text" at bounding box center [118, 126] width 69 height 9
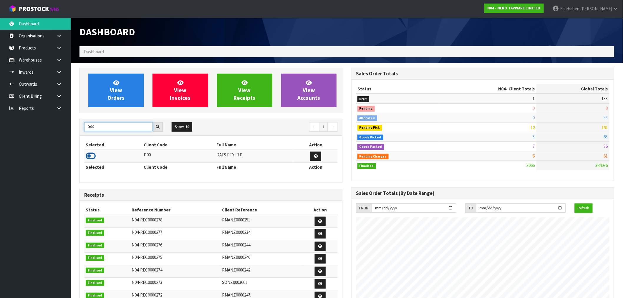
type input "D00"
click at [90, 155] on icon at bounding box center [91, 156] width 10 height 9
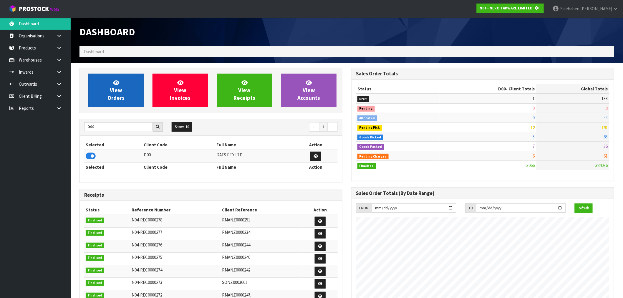
scroll to position [293919, 294014]
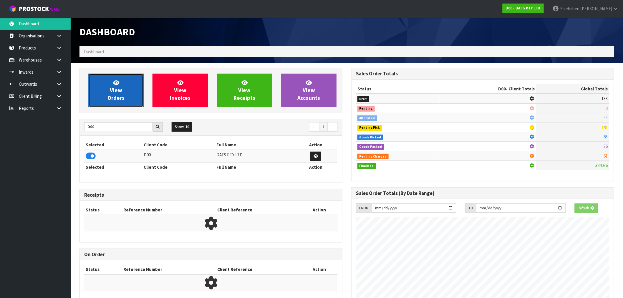
click at [115, 91] on span "View Orders" at bounding box center [115, 90] width 17 height 22
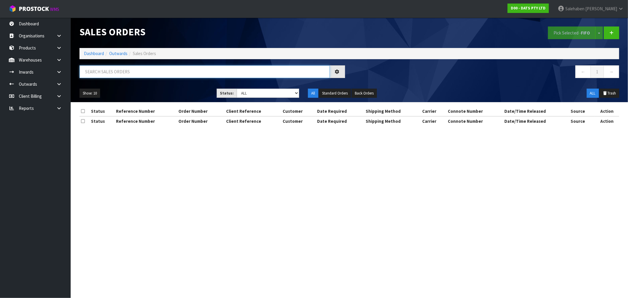
click at [111, 74] on input "text" at bounding box center [204, 71] width 250 height 13
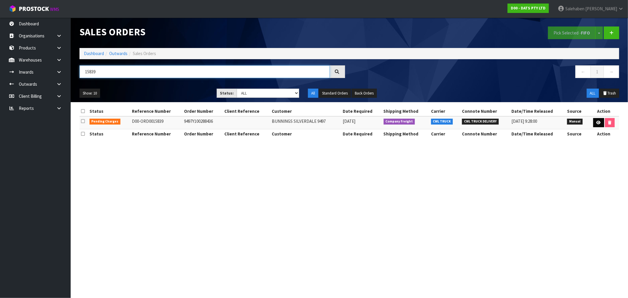
type input "15839"
click at [596, 123] on icon at bounding box center [598, 123] width 4 height 4
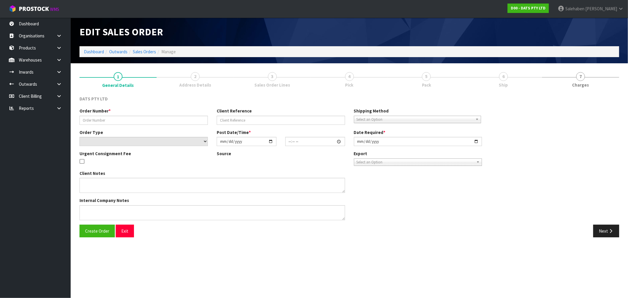
type input "9497Y100288436"
select select "number:0"
type input "2025-09-26"
type input "09:11:00.000"
type input "2025-09-26"
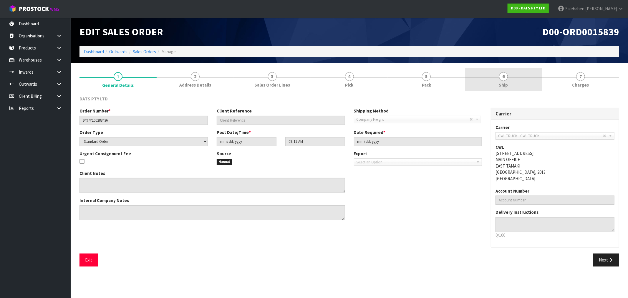
click at [503, 85] on span "Ship" at bounding box center [503, 85] width 9 height 6
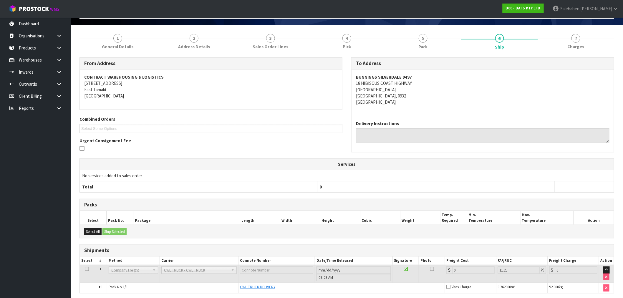
scroll to position [61, 0]
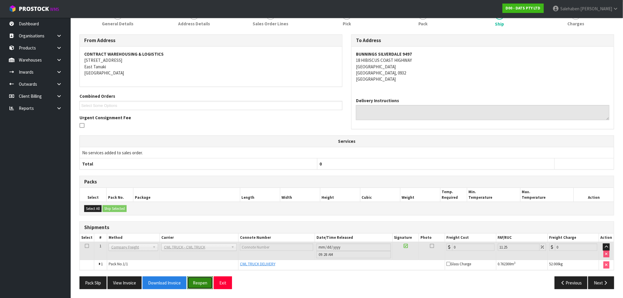
click at [200, 284] on button "Reopen" at bounding box center [200, 282] width 26 height 13
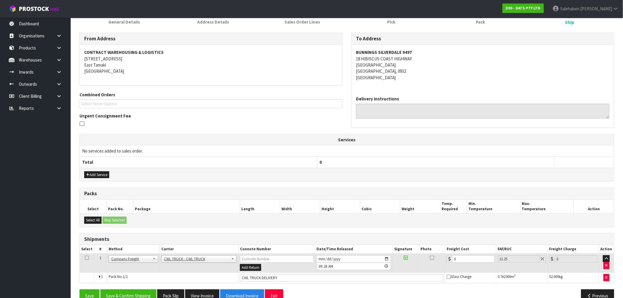
scroll to position [97, 0]
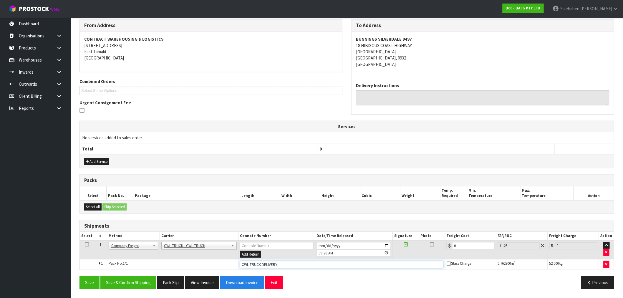
click at [282, 263] on input "CWL TRUCK DELIVERY" at bounding box center [341, 264] width 203 height 7
type input "CWL TRUCK DELIVERED"
drag, startPoint x: 457, startPoint y: 248, endPoint x: 428, endPoint y: 257, distance: 30.2
click at [429, 257] on tr "1 Client Local Pickup Customer Local Pickup Company Freight Contracted Freight …" at bounding box center [347, 249] width 534 height 19
type input "1"
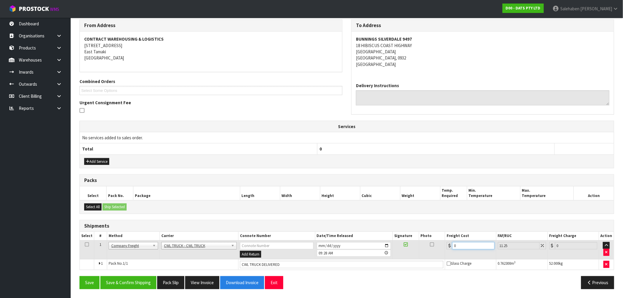
type input "1.11"
type input "11"
type input "12.24"
type input "110"
type input "122.38"
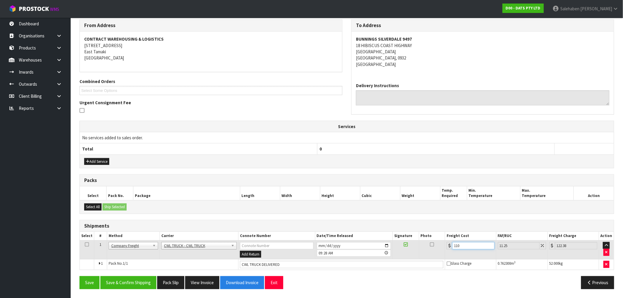
type input "110.4"
type input "122.82"
type input "110.44"
type input "122.86"
type input "110.44"
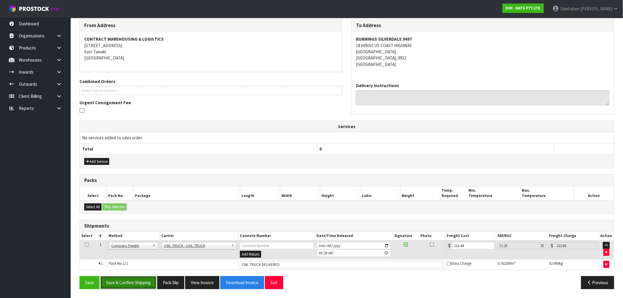
click at [134, 282] on button "Save & Confirm Shipping" at bounding box center [128, 282] width 56 height 13
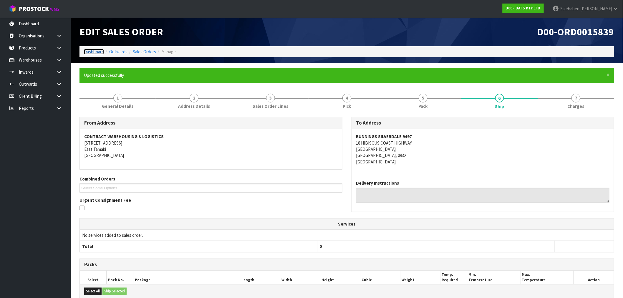
click at [97, 50] on link "Dashboard" at bounding box center [94, 52] width 20 height 6
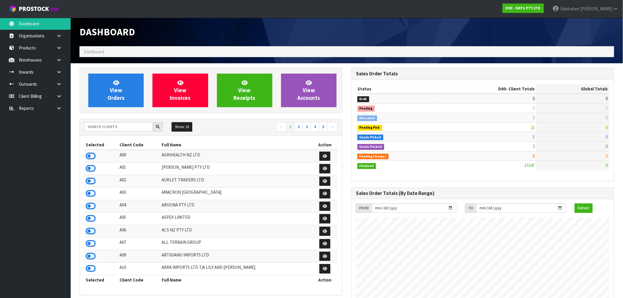
scroll to position [446, 272]
click at [106, 126] on input "text" at bounding box center [118, 126] width 69 height 9
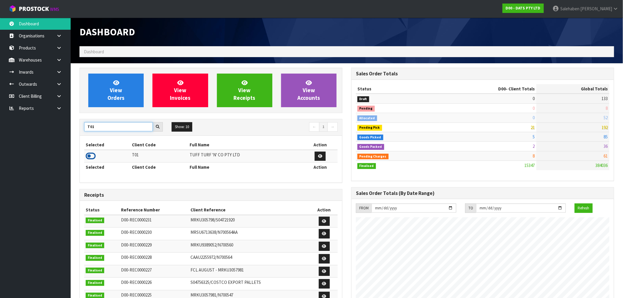
type input "T01"
click at [88, 155] on icon at bounding box center [91, 156] width 10 height 9
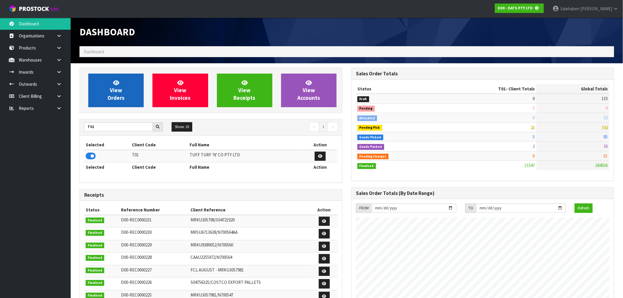
scroll to position [293919, 294014]
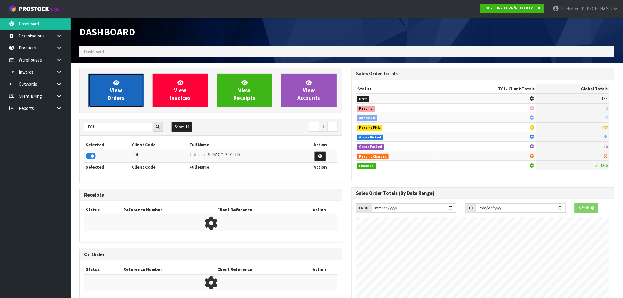
click at [117, 87] on span "View Orders" at bounding box center [115, 90] width 17 height 22
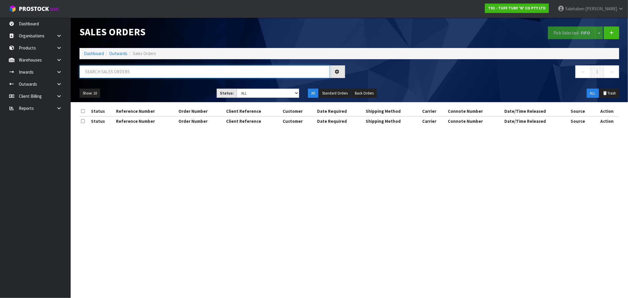
click at [109, 72] on input "text" at bounding box center [204, 71] width 250 height 13
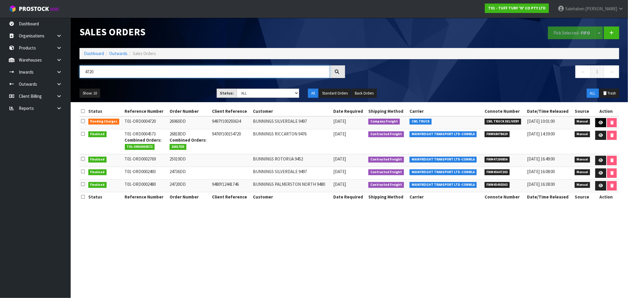
type input "4720"
click at [602, 124] on icon at bounding box center [600, 123] width 4 height 4
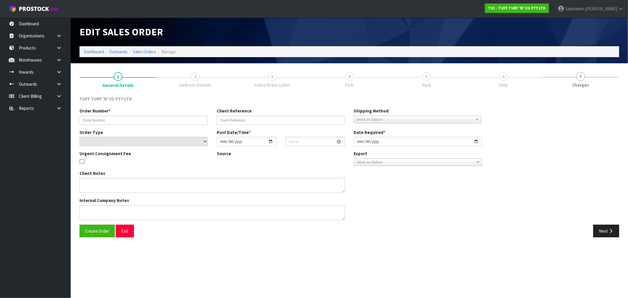
type input "26960DD"
type input "9497Y100293634"
select select "number:0"
type input "2025-09-29"
type input "14:58:00.000"
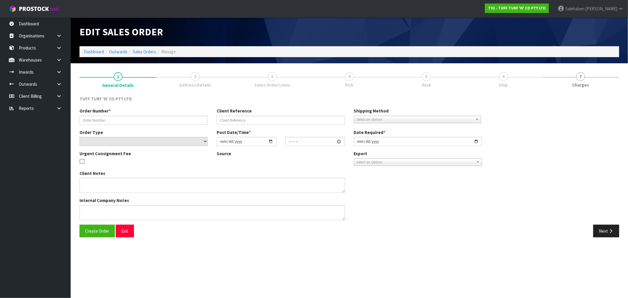
type input "2025-09-30"
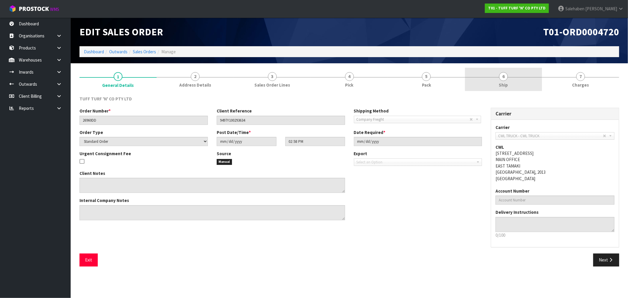
click at [500, 83] on span "Ship" at bounding box center [503, 85] width 9 height 6
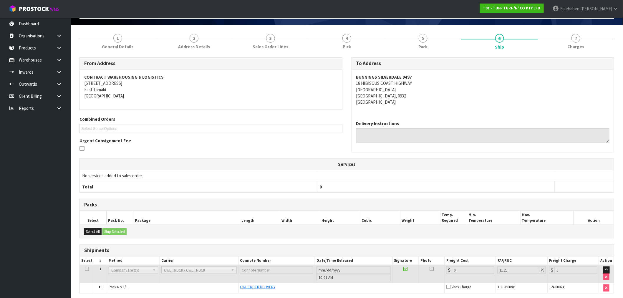
scroll to position [61, 0]
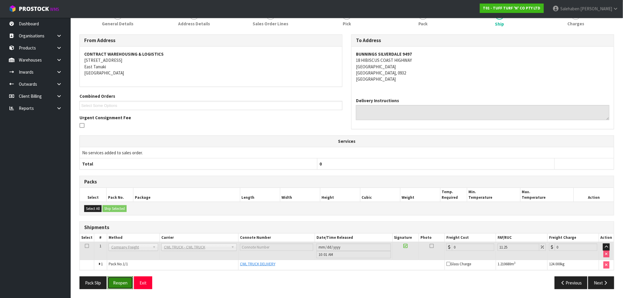
click at [121, 284] on button "Reopen" at bounding box center [120, 282] width 26 height 13
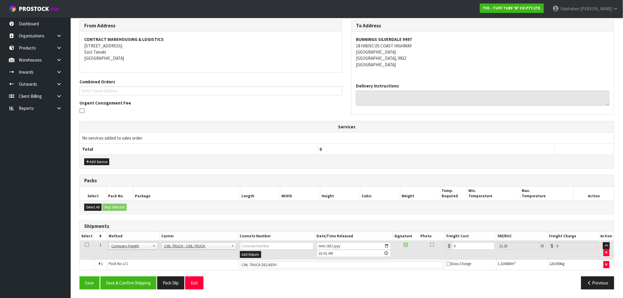
scroll to position [97, 0]
click at [285, 268] on td "CWL TRUCK DELIVERY" at bounding box center [341, 264] width 207 height 11
click at [285, 265] on input "CWL TRUCK DELIVERY" at bounding box center [341, 264] width 203 height 7
type input "CWL TRUCK DELIVERED"
drag, startPoint x: 460, startPoint y: 245, endPoint x: 432, endPoint y: 251, distance: 28.5
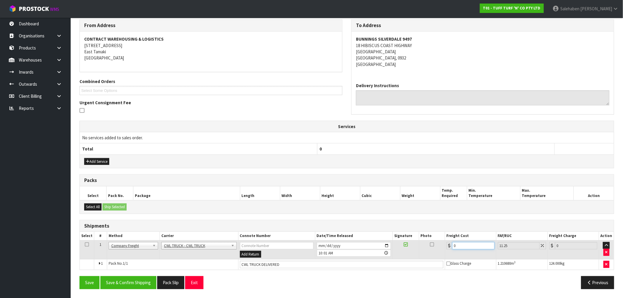
click at [450, 249] on div "0" at bounding box center [470, 245] width 48 height 7
type input "1"
type input "1.11"
type input "11"
type input "12.24"
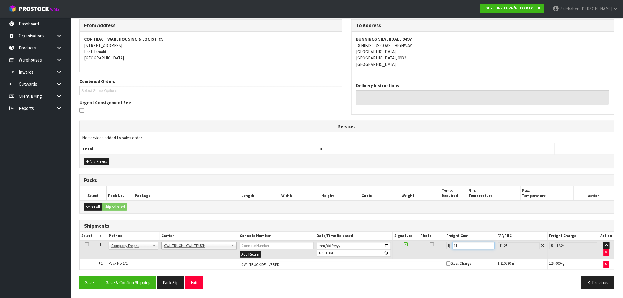
type input "110"
type input "122.38"
type input "110.4"
type input "122.82"
type input "110.44"
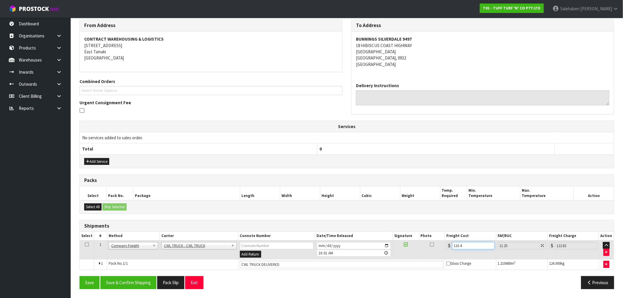
type input "122.86"
type input "110.44"
click at [127, 283] on button "Save & Confirm Shipping" at bounding box center [128, 282] width 56 height 13
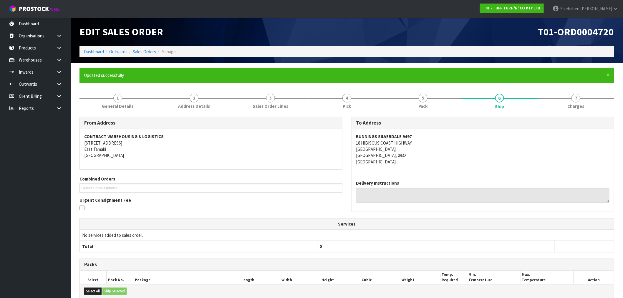
click at [92, 55] on ol "Dashboard Outwards Sales Orders Manage" at bounding box center [346, 51] width 534 height 11
click at [96, 53] on link "Dashboard" at bounding box center [94, 52] width 20 height 6
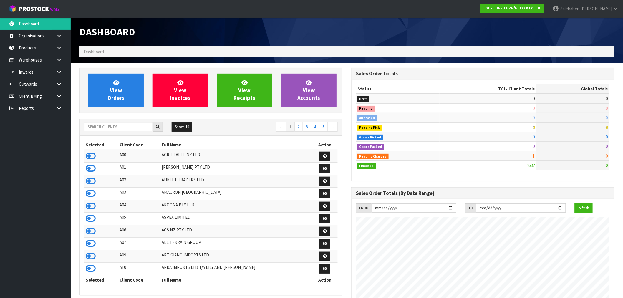
scroll to position [446, 272]
click at [99, 124] on input "text" at bounding box center [118, 126] width 69 height 9
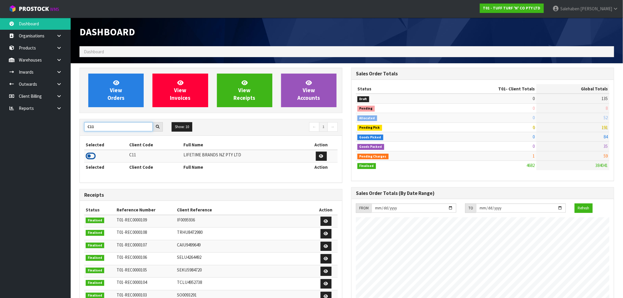
type input "C11"
click at [93, 157] on icon at bounding box center [91, 156] width 10 height 9
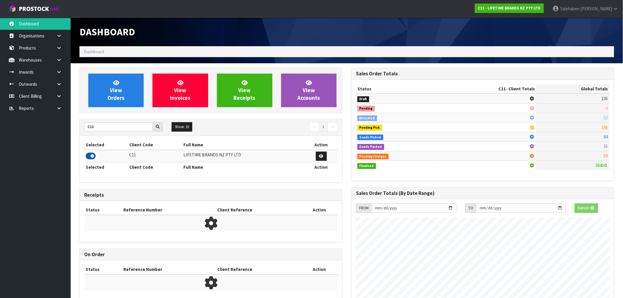
scroll to position [293919, 294014]
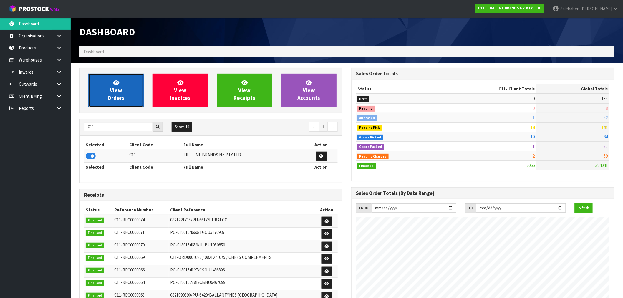
click at [116, 96] on span "View Orders" at bounding box center [115, 90] width 17 height 22
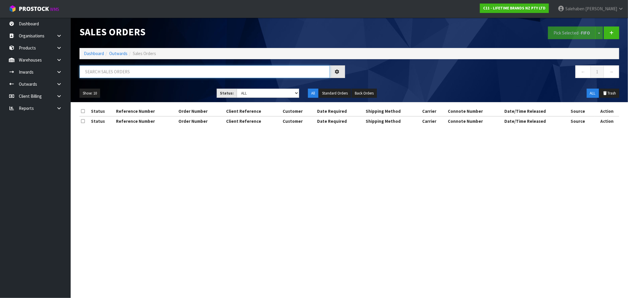
click at [111, 72] on input "text" at bounding box center [204, 71] width 250 height 13
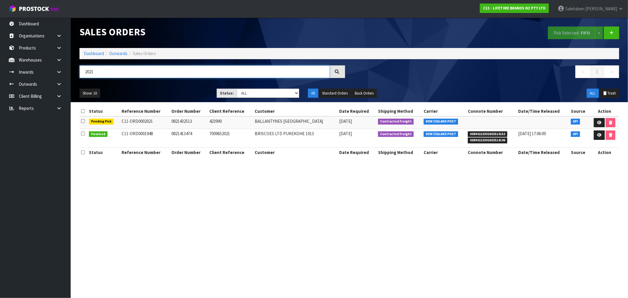
type input "2021"
click at [111, 72] on input "2021" at bounding box center [204, 71] width 250 height 13
click at [98, 54] on link "Dashboard" at bounding box center [94, 54] width 20 height 6
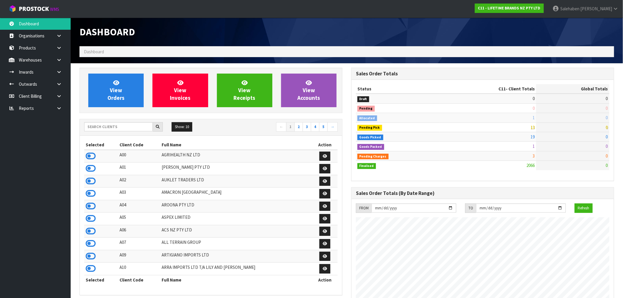
scroll to position [446, 272]
drag, startPoint x: 106, startPoint y: 127, endPoint x: 101, endPoint y: 132, distance: 6.7
click at [105, 128] on input "text" at bounding box center [118, 126] width 69 height 9
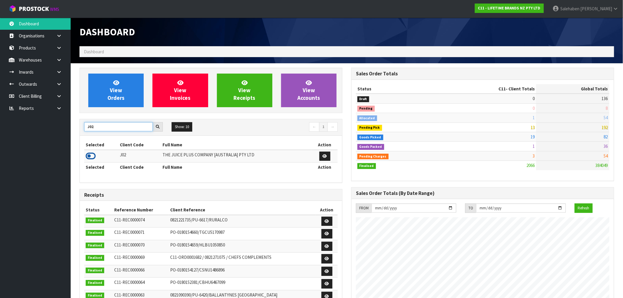
type input "J02"
click at [94, 155] on icon at bounding box center [91, 156] width 10 height 9
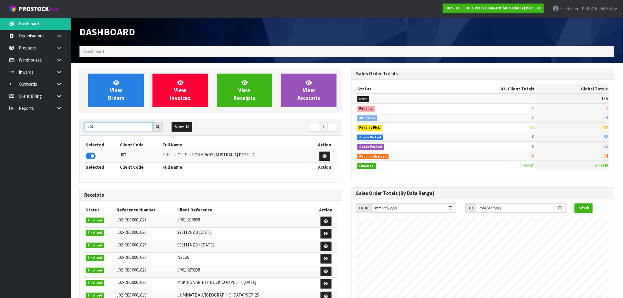
drag, startPoint x: 95, startPoint y: 124, endPoint x: 76, endPoint y: 129, distance: 19.9
click at [76, 129] on div "View Orders View Invoices View Receipts View Accounts J02 Show: 10 5 10 25 50 ←…" at bounding box center [211, 239] width 272 height 342
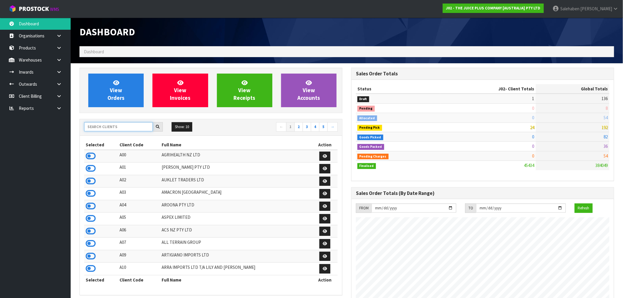
click at [139, 127] on input "text" at bounding box center [118, 126] width 69 height 9
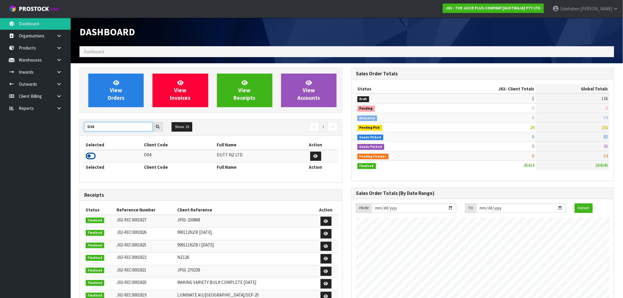
type input "D04"
click at [89, 157] on icon at bounding box center [91, 156] width 10 height 9
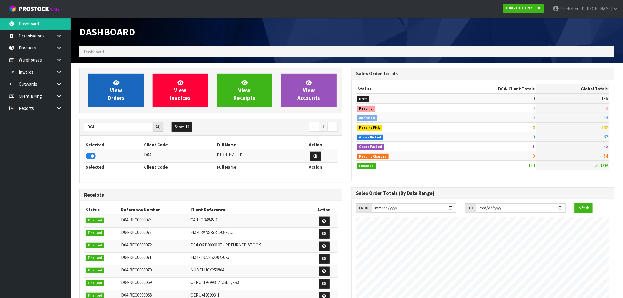
scroll to position [437, 272]
click at [119, 103] on link "View Orders" at bounding box center [115, 91] width 55 height 34
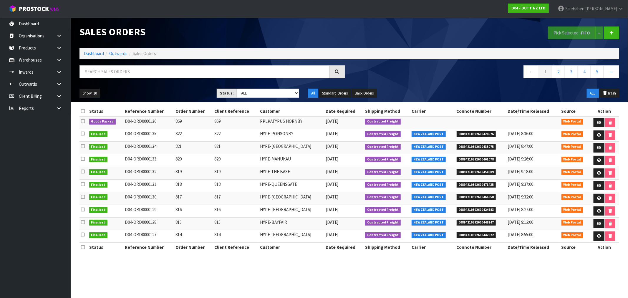
drag, startPoint x: 119, startPoint y: 79, endPoint x: 119, endPoint y: 76, distance: 3.0
click at [119, 78] on div at bounding box center [212, 73] width 274 height 17
click at [120, 75] on input "text" at bounding box center [204, 71] width 250 height 13
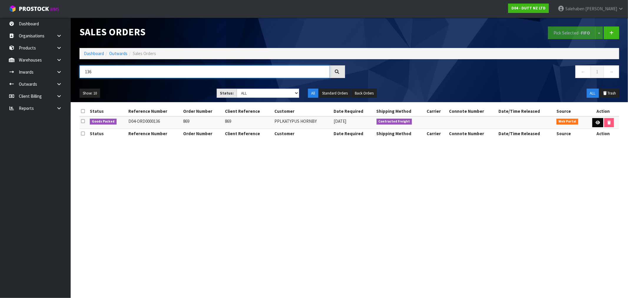
type input "136"
click at [598, 122] on icon at bounding box center [597, 123] width 4 height 4
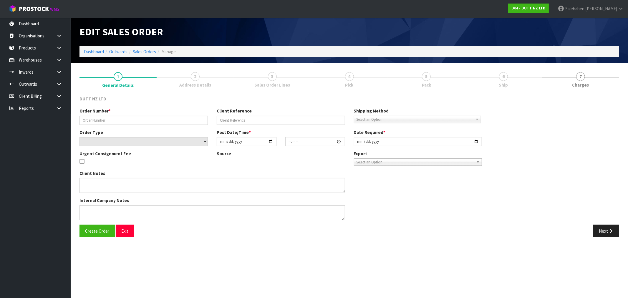
type input "869"
select select "number:0"
type input "[DATE]"
type input "18:07:00.000"
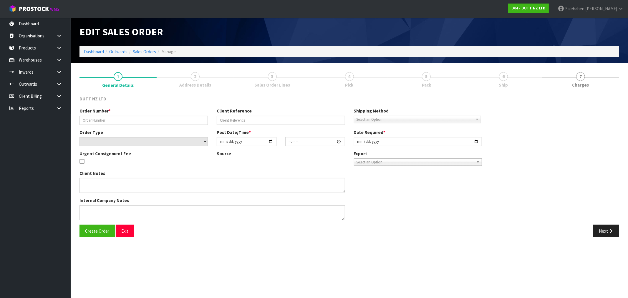
type input "[DATE]"
type textarea "TAILGATE/ PALLET [PERSON_NAME] TO STORE SITE CONTACT - [PERSON_NAME] - [PHONE_N…"
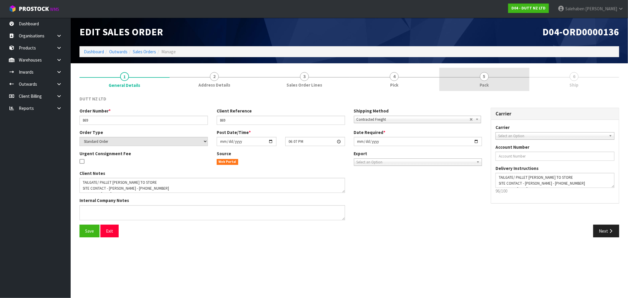
drag, startPoint x: 486, startPoint y: 84, endPoint x: 479, endPoint y: 83, distance: 6.9
click at [486, 84] on span "Pack" at bounding box center [483, 85] width 9 height 6
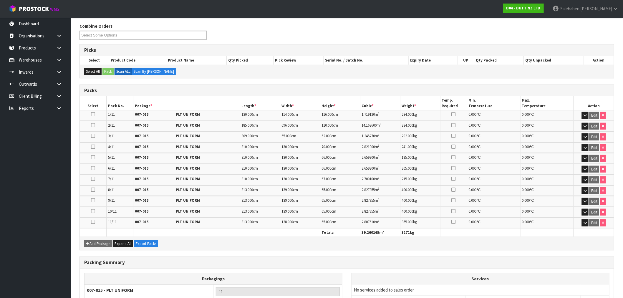
scroll to position [122, 0]
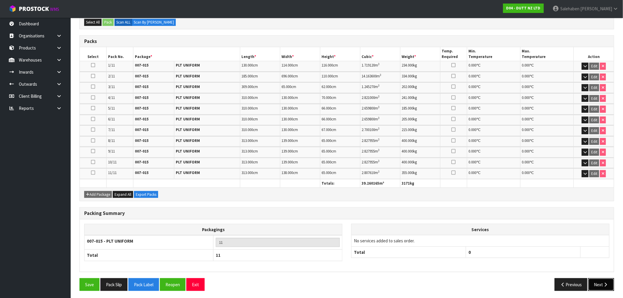
click at [599, 283] on button "Next" at bounding box center [601, 284] width 26 height 13
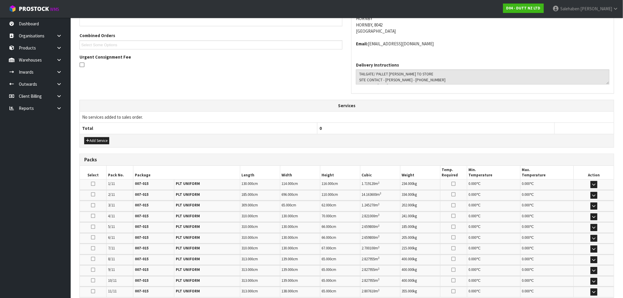
scroll to position [0, 0]
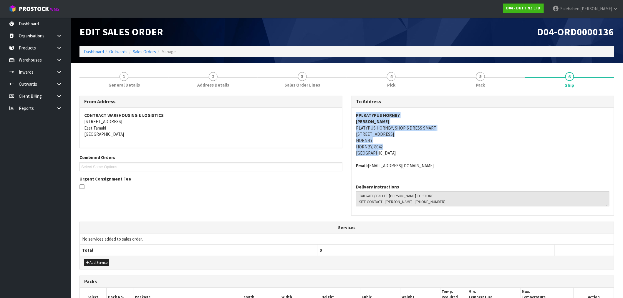
drag, startPoint x: 356, startPoint y: 115, endPoint x: 470, endPoint y: 150, distance: 118.8
click at [470, 150] on address "PPLKATYPUS HORNBY JEROME FERNANDO PLATYPUS HORNBY, SHOP 6 DRESS SMART. 409 MAIN…" at bounding box center [482, 134] width 253 height 44
copy address "PPLKATYPUS HORNBY JEROME FERNANDO PLATYPUS HORNBY, SHOP 6 DRESS SMART. 409 MAIN…"
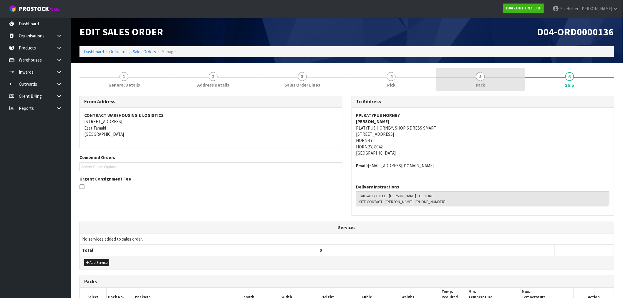
click at [481, 79] on span "5" at bounding box center [480, 76] width 9 height 9
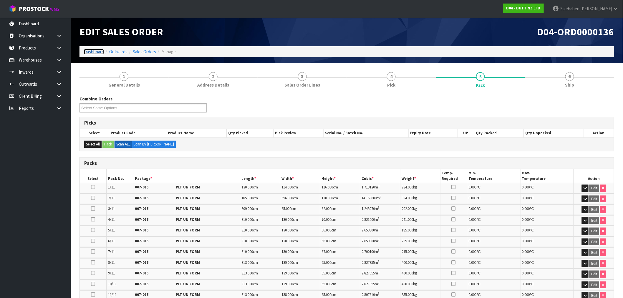
click at [92, 50] on link "Dashboard" at bounding box center [94, 52] width 20 height 6
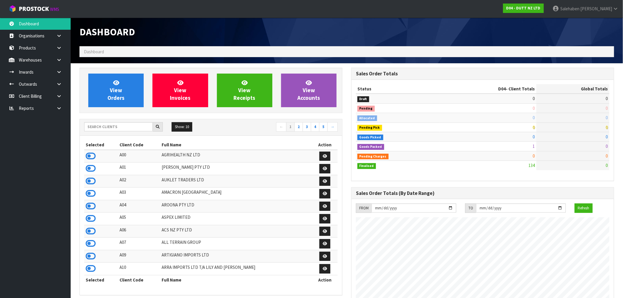
scroll to position [437, 272]
click at [116, 127] on input "text" at bounding box center [118, 126] width 69 height 9
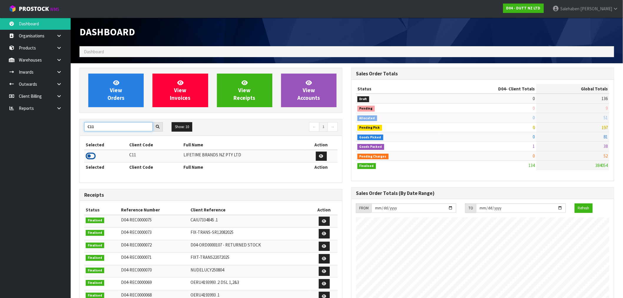
type input "C11"
click at [90, 155] on icon at bounding box center [91, 156] width 10 height 9
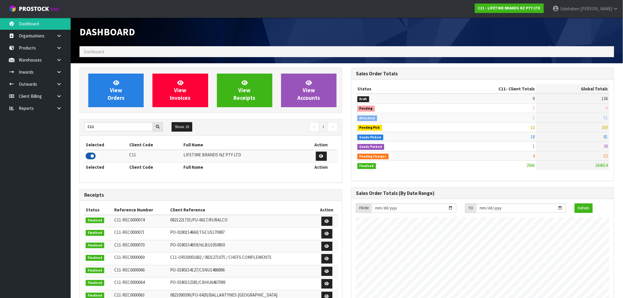
scroll to position [446, 272]
click at [124, 88] on link "View Orders" at bounding box center [115, 91] width 55 height 34
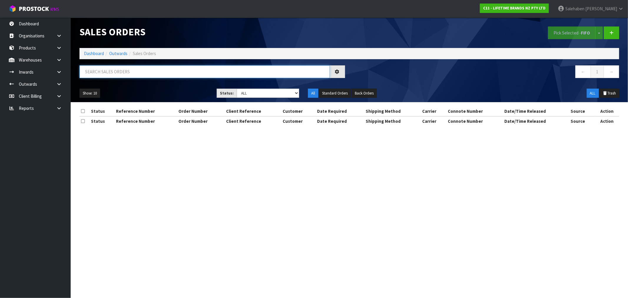
click at [132, 74] on input "text" at bounding box center [204, 71] width 250 height 13
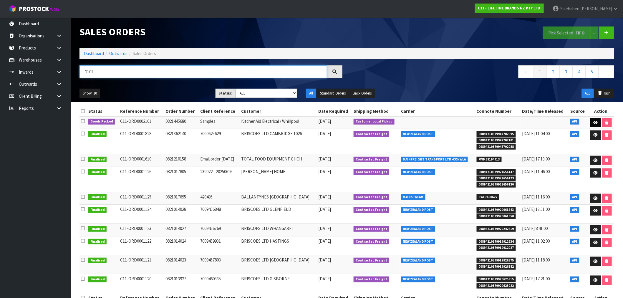
type input "2101"
click at [595, 119] on link at bounding box center [595, 122] width 11 height 9
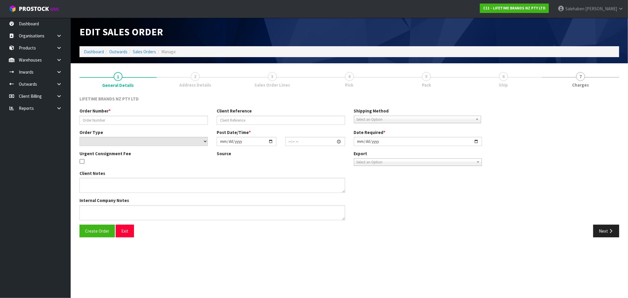
type input "0821445680"
type input "Samples"
select select "number:0"
type input "[DATE]"
type input "11:59:29.000"
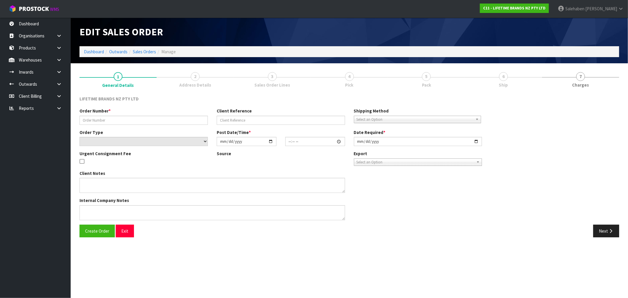
type input "[DATE]"
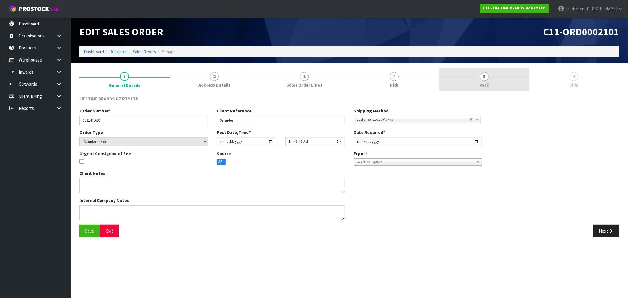
click at [489, 83] on span "Pack" at bounding box center [483, 85] width 9 height 6
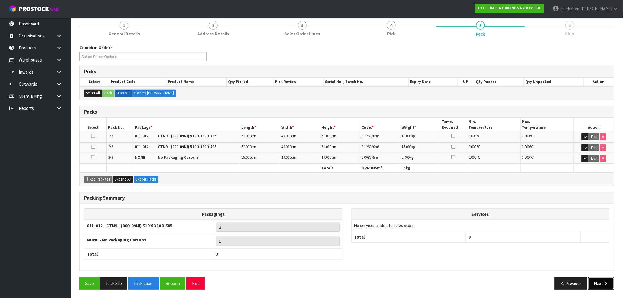
click at [598, 282] on button "Next" at bounding box center [601, 283] width 26 height 13
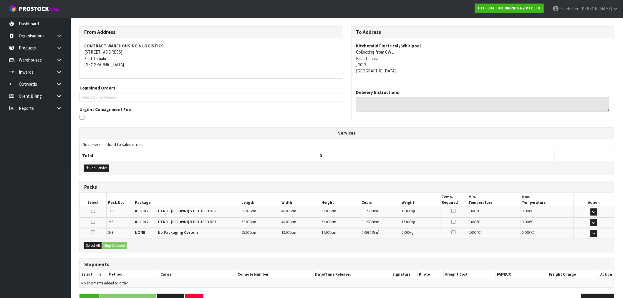
scroll to position [87, 0]
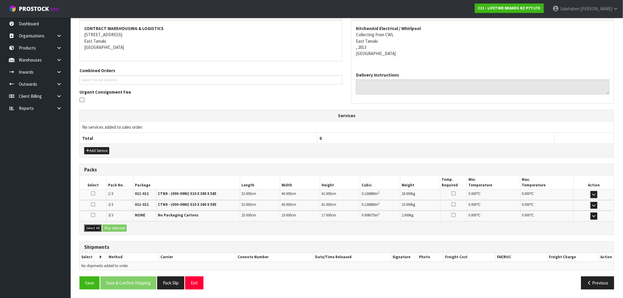
drag, startPoint x: 88, startPoint y: 228, endPoint x: 108, endPoint y: 227, distance: 20.1
click at [89, 229] on button "Select All" at bounding box center [92, 228] width 17 height 7
click at [114, 226] on button "Ship Selected" at bounding box center [114, 228] width 24 height 7
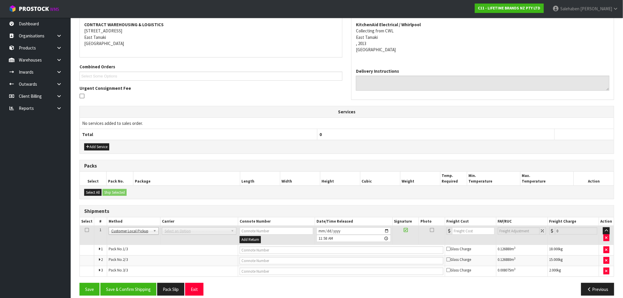
scroll to position [97, 0]
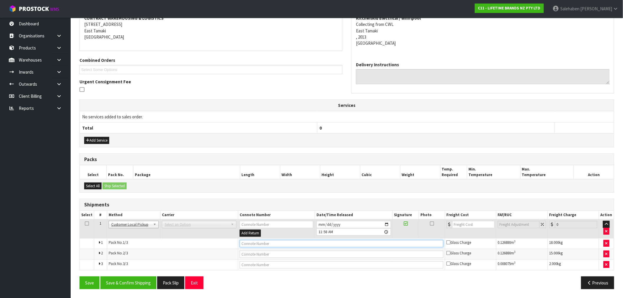
click at [254, 244] on input "text" at bounding box center [342, 243] width 204 height 7
type input "CUSTOMER COLLECTED"
click at [136, 283] on button "Save & Confirm Shipping" at bounding box center [128, 282] width 56 height 13
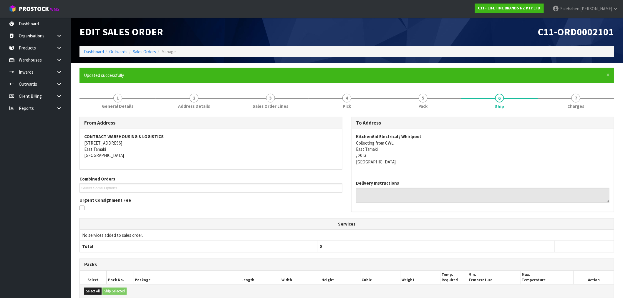
click at [486, 165] on div "KitchenAid Electrical / Whirlpool Collecting from CWL East Tamaki , 2013 New Ze…" at bounding box center [482, 152] width 262 height 46
click at [92, 51] on link "Dashboard" at bounding box center [94, 52] width 20 height 6
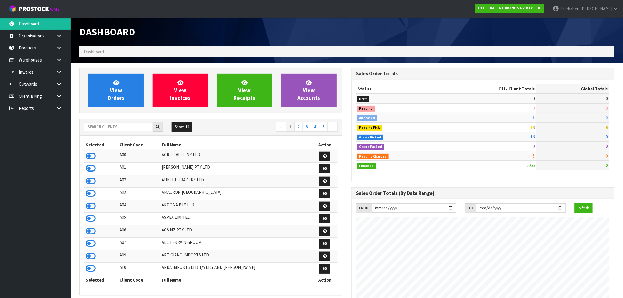
scroll to position [446, 272]
click at [118, 99] on span "View Orders" at bounding box center [115, 90] width 17 height 22
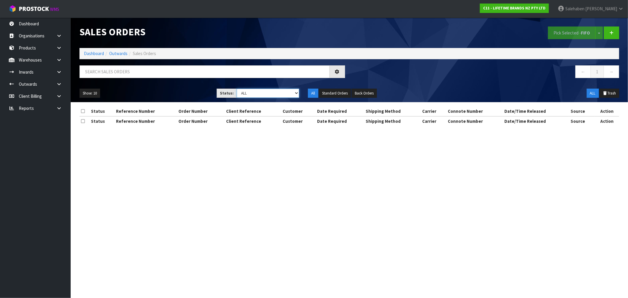
click at [265, 92] on select "Draft Pending Allocated Pending Pick Goods Picked Goods Packed Pending Charges …" at bounding box center [268, 93] width 62 height 9
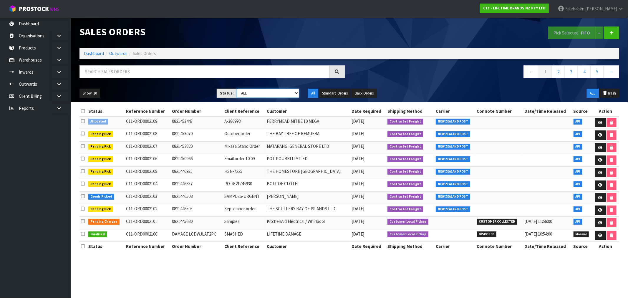
select select "string:3"
click at [237, 89] on select "Draft Pending Allocated Pending Pick Goods Picked Goods Packed Pending Charges …" at bounding box center [268, 93] width 62 height 9
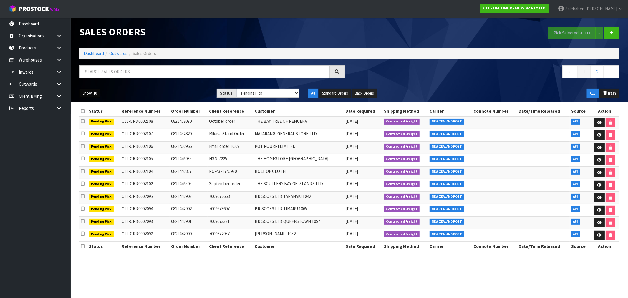
click at [89, 95] on button "Show: 10" at bounding box center [89, 93] width 21 height 9
click at [92, 130] on link "50" at bounding box center [103, 128] width 46 height 8
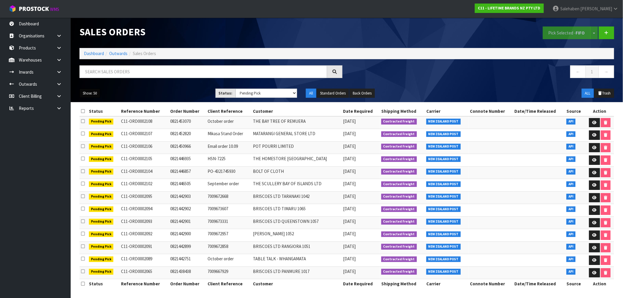
scroll to position [2, 0]
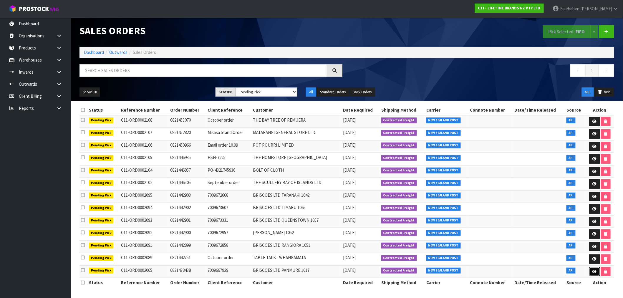
click at [594, 272] on icon at bounding box center [594, 272] width 4 height 4
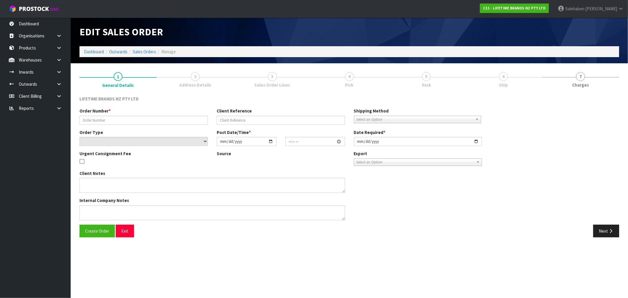
type input "0821438438"
type input "7009667929"
select select "number:0"
type input "2025-09-29"
type input "16:54:26.000"
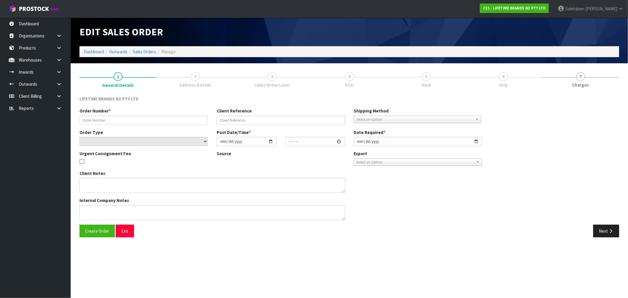
type input "2025-09-30"
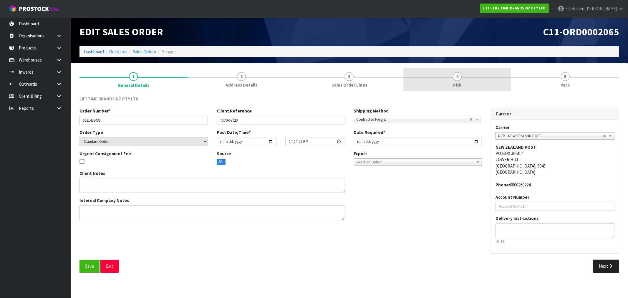
click at [458, 82] on span "Pick" at bounding box center [457, 85] width 8 height 6
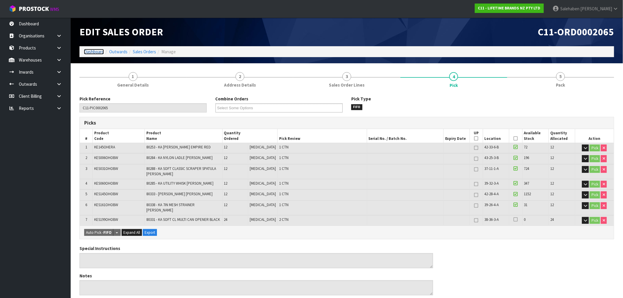
click at [92, 52] on link "Dashboard" at bounding box center [94, 52] width 20 height 6
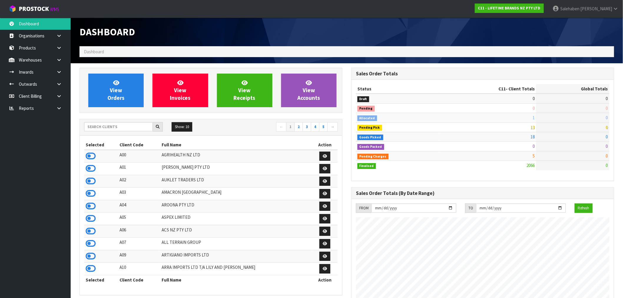
scroll to position [446, 272]
click at [115, 101] on span "View Orders" at bounding box center [115, 90] width 17 height 22
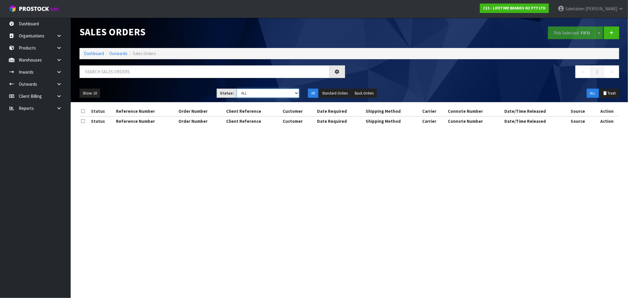
drag, startPoint x: 257, startPoint y: 93, endPoint x: 259, endPoint y: 95, distance: 3.1
click at [257, 93] on select "Draft Pending Allocated Pending Pick Goods Picked Goods Packed Pending Charges …" at bounding box center [268, 93] width 62 height 9
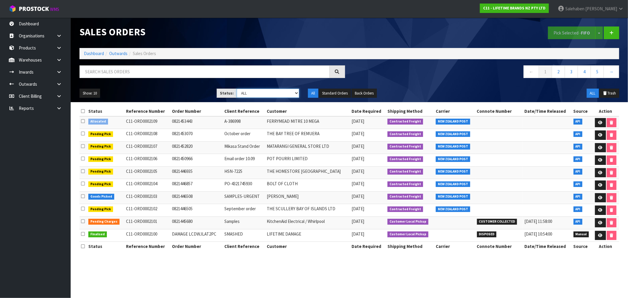
select select "string:3"
click at [237, 89] on select "Draft Pending Allocated Pending Pick Goods Picked Goods Packed Pending Charges …" at bounding box center [268, 93] width 62 height 9
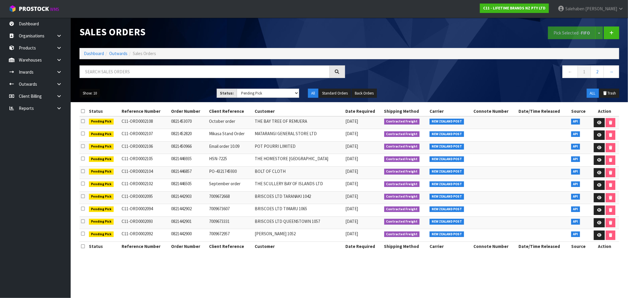
click at [95, 96] on button "Show: 10" at bounding box center [89, 93] width 21 height 9
click at [95, 129] on link "50" at bounding box center [103, 128] width 46 height 8
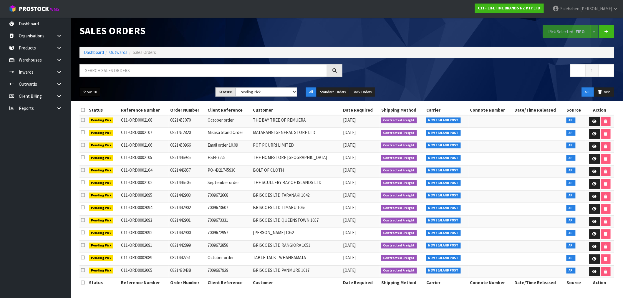
scroll to position [2, 0]
click at [90, 52] on link "Dashboard" at bounding box center [94, 52] width 20 height 6
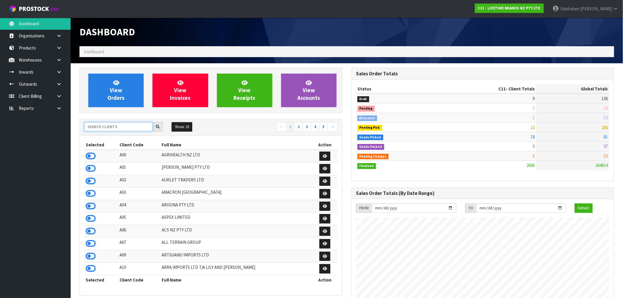
click at [99, 127] on input "text" at bounding box center [118, 126] width 69 height 9
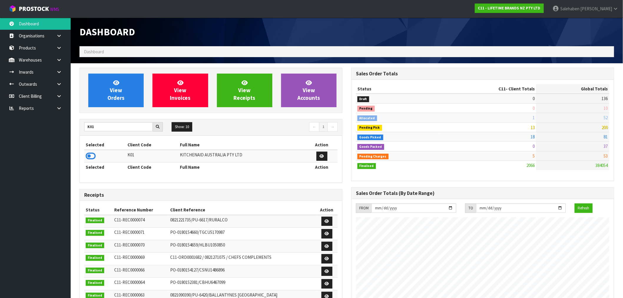
click at [82, 161] on div "Selected Client Code Full Name Action K01 KITCHENAID AUSTRALIA PTY LTD Selected…" at bounding box center [211, 159] width 262 height 46
click at [90, 157] on icon at bounding box center [91, 156] width 10 height 9
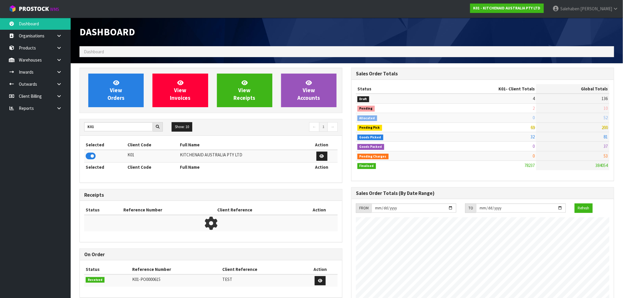
scroll to position [446, 272]
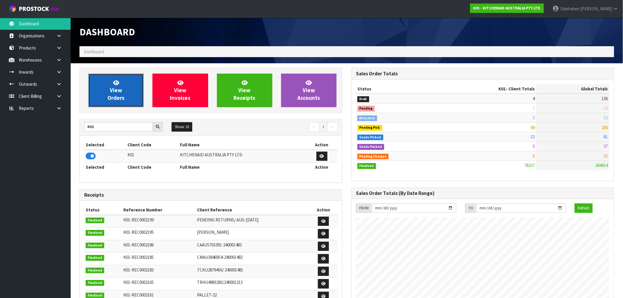
click at [128, 86] on link "View Orders" at bounding box center [115, 91] width 55 height 34
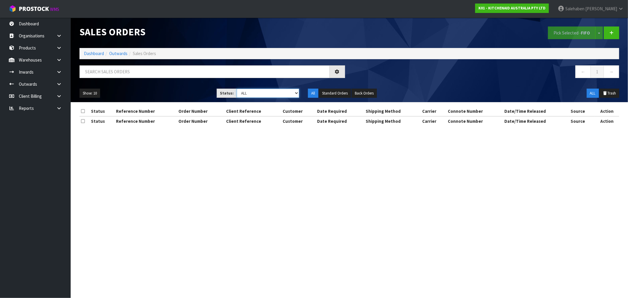
click at [260, 96] on select "Draft Pending Allocated Pending Pick Goods Picked Goods Packed Pending Charges …" at bounding box center [268, 93] width 62 height 9
click at [237, 89] on select "Draft Pending Allocated Pending Pick Goods Picked Goods Packed Pending Charges …" at bounding box center [268, 93] width 62 height 9
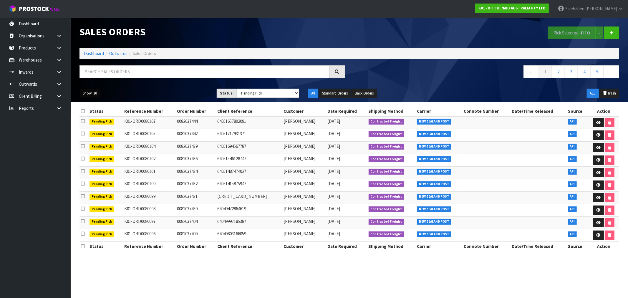
click at [87, 92] on button "Show: 10" at bounding box center [89, 93] width 21 height 9
click at [94, 128] on link "50" at bounding box center [103, 128] width 46 height 8
click at [559, 74] on link "2" at bounding box center [557, 71] width 13 height 13
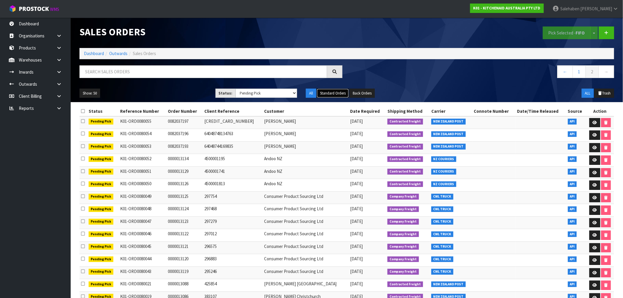
click at [345, 92] on button "Standard Orders" at bounding box center [333, 93] width 32 height 9
click at [593, 72] on link "2" at bounding box center [591, 71] width 13 height 13
click at [568, 72] on link "←" at bounding box center [565, 71] width 16 height 13
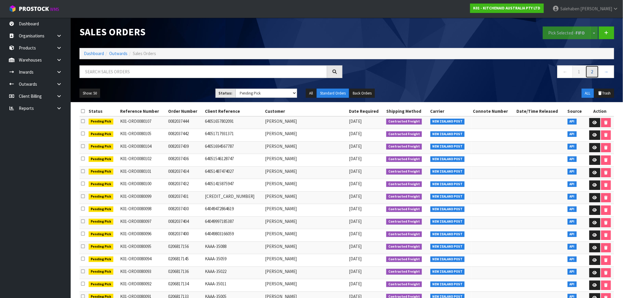
click at [592, 74] on link "2" at bounding box center [591, 71] width 13 height 13
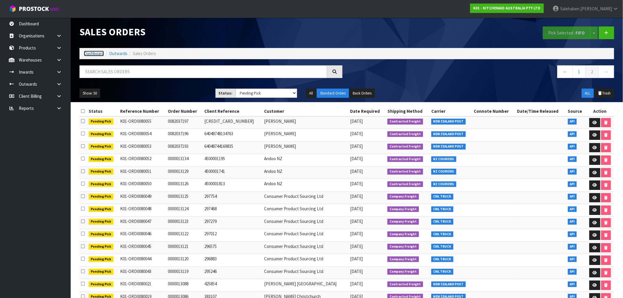
click at [91, 51] on link "Dashboard" at bounding box center [94, 54] width 20 height 6
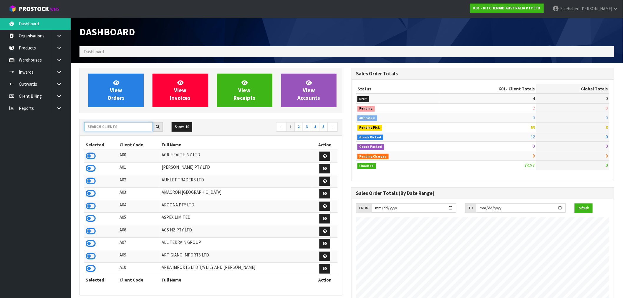
click at [98, 124] on input "text" at bounding box center [118, 126] width 69 height 9
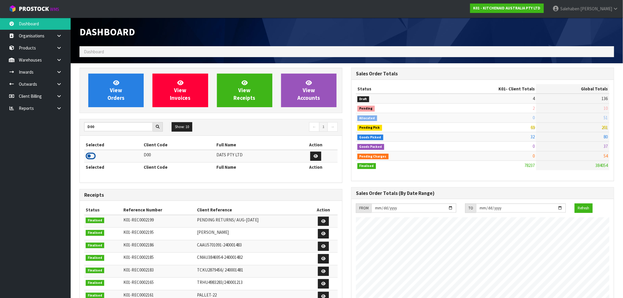
click at [89, 158] on icon at bounding box center [91, 156] width 10 height 9
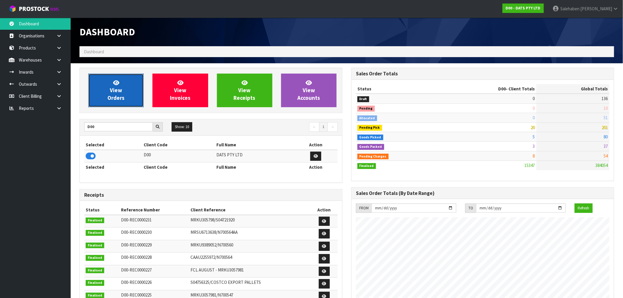
click at [121, 94] on span "View Orders" at bounding box center [115, 90] width 17 height 22
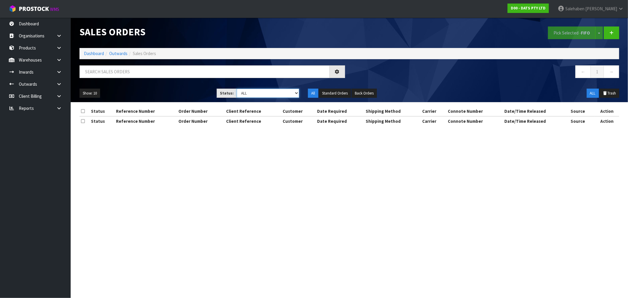
click at [272, 91] on select "Draft Pending Allocated Pending Pick Goods Picked Goods Packed Pending Charges …" at bounding box center [268, 93] width 62 height 9
click at [237, 89] on select "Draft Pending Allocated Pending Pick Goods Picked Goods Packed Pending Charges …" at bounding box center [268, 93] width 62 height 9
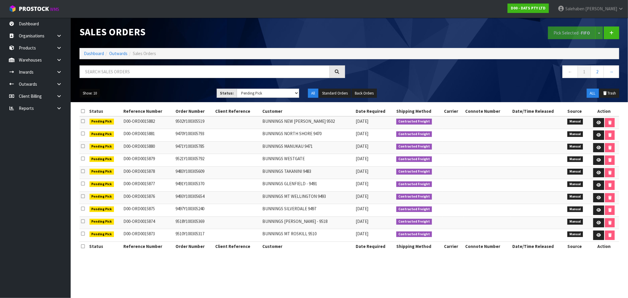
click at [96, 94] on button "Show: 10" at bounding box center [89, 93] width 21 height 9
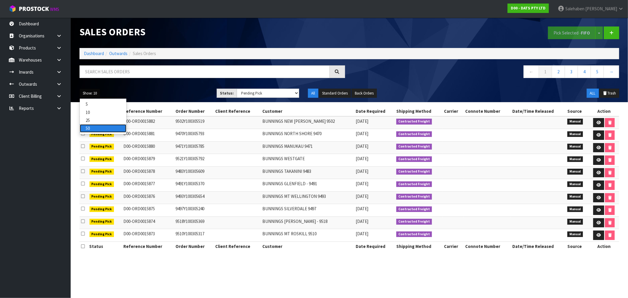
click at [95, 127] on link "50" at bounding box center [103, 128] width 46 height 8
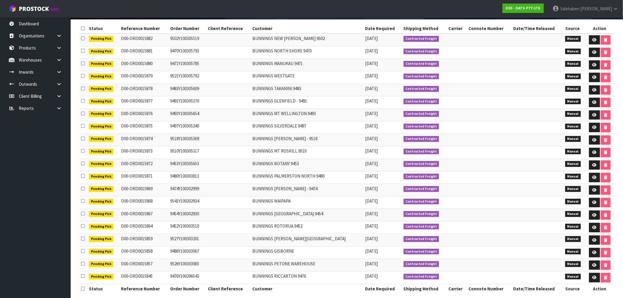
scroll to position [90, 0]
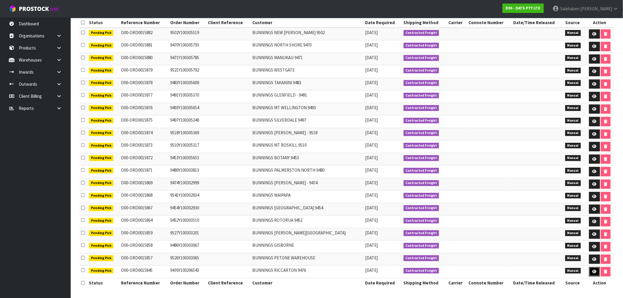
click at [595, 275] on link at bounding box center [594, 271] width 11 height 9
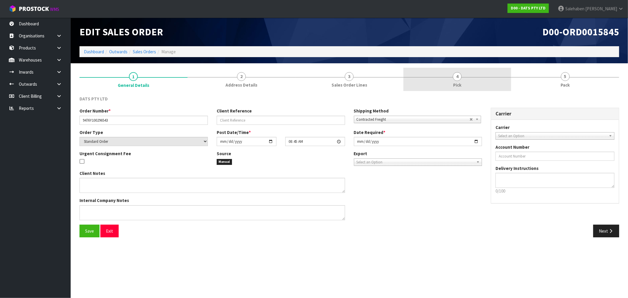
click at [455, 79] on span "4" at bounding box center [457, 76] width 9 height 9
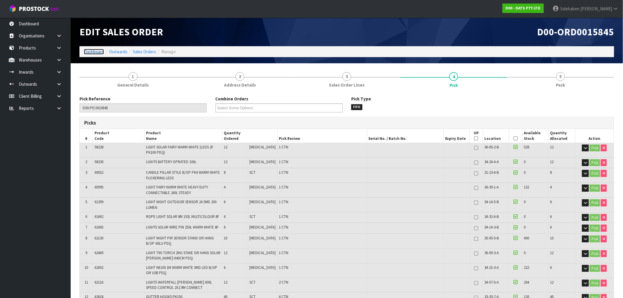
click at [96, 53] on link "Dashboard" at bounding box center [94, 52] width 20 height 6
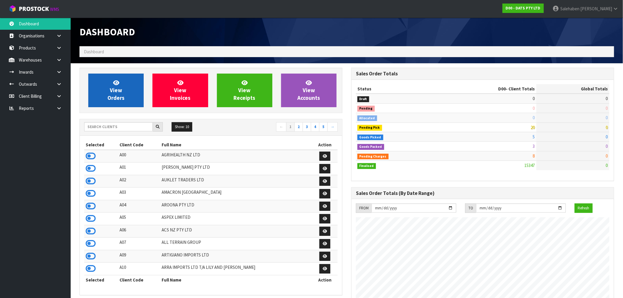
scroll to position [446, 272]
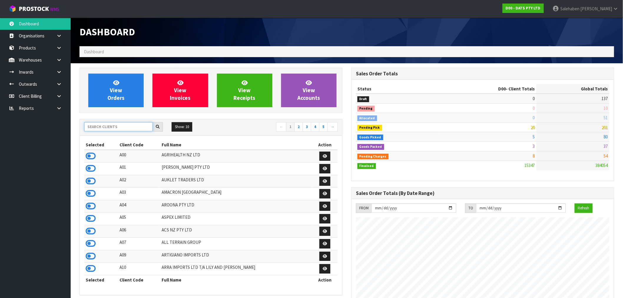
click at [104, 128] on input "text" at bounding box center [118, 126] width 69 height 9
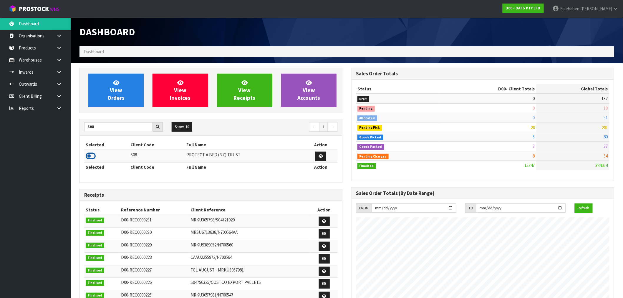
click at [89, 154] on icon at bounding box center [91, 156] width 10 height 9
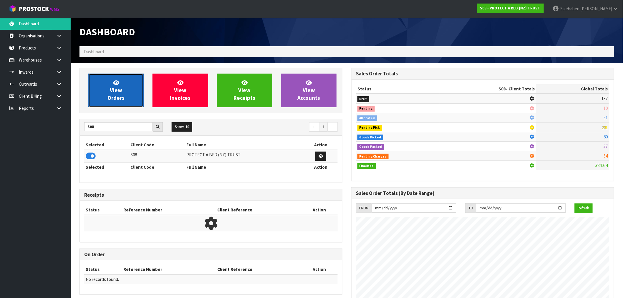
click at [138, 84] on link "View Orders" at bounding box center [115, 91] width 55 height 34
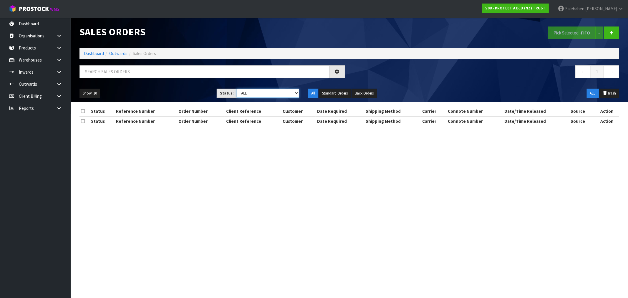
click at [251, 91] on select "Draft Pending Allocated Pending Pick Goods Picked Goods Packed Pending Charges …" at bounding box center [268, 93] width 62 height 9
click at [237, 89] on select "Draft Pending Allocated Pending Pick Goods Picked Goods Packed Pending Charges …" at bounding box center [268, 93] width 62 height 9
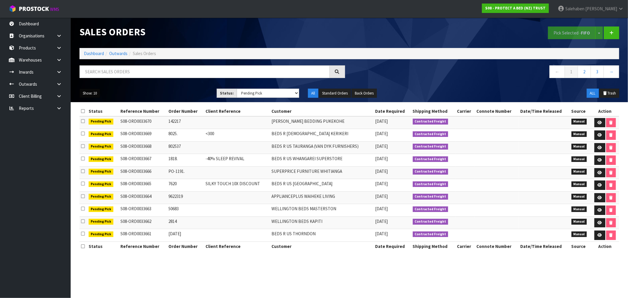
click at [92, 90] on button "Show: 10" at bounding box center [89, 93] width 21 height 9
click at [92, 128] on link "50" at bounding box center [103, 128] width 46 height 8
click at [338, 92] on button "Standard Orders" at bounding box center [335, 93] width 32 height 9
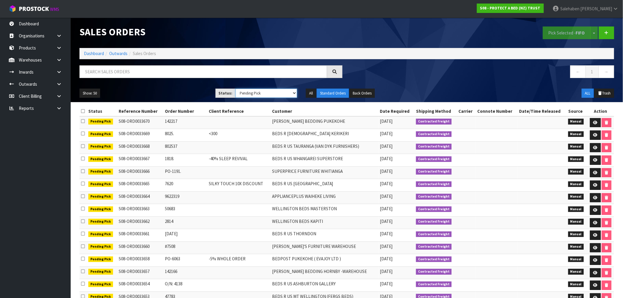
click at [290, 94] on select "Draft Pending Allocated Pending Pick Goods Picked Goods Packed Pending Charges …" at bounding box center [266, 93] width 62 height 9
click at [235, 89] on select "Draft Pending Allocated Pending Pick Goods Picked Goods Packed Pending Charges …" at bounding box center [266, 93] width 62 height 9
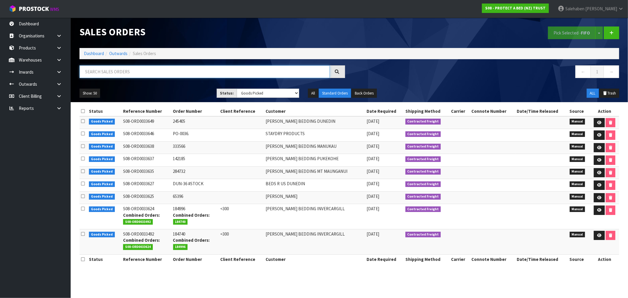
click at [116, 73] on input "text" at bounding box center [204, 71] width 250 height 13
click at [92, 54] on link "Dashboard" at bounding box center [94, 54] width 20 height 6
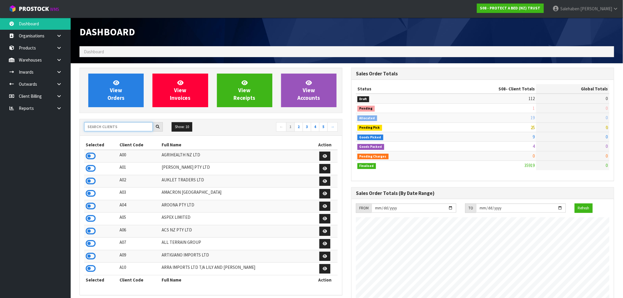
click at [97, 128] on input "text" at bounding box center [118, 126] width 69 height 9
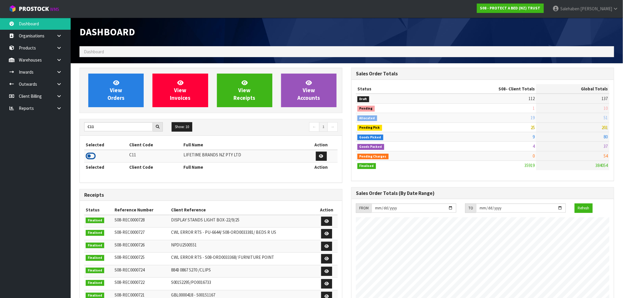
click at [90, 157] on icon at bounding box center [91, 156] width 10 height 9
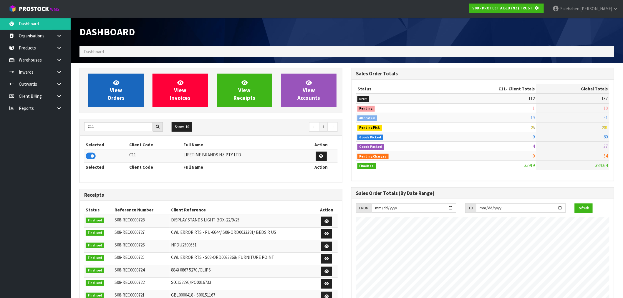
scroll to position [293919, 294014]
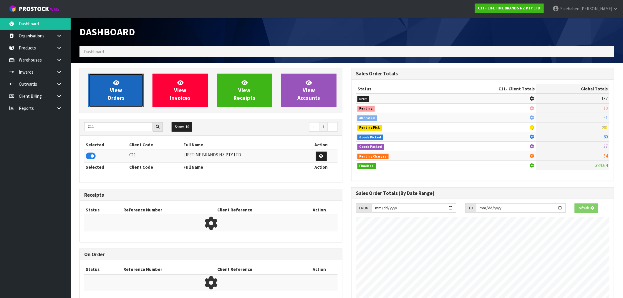
click at [119, 84] on link "View Orders" at bounding box center [115, 91] width 55 height 34
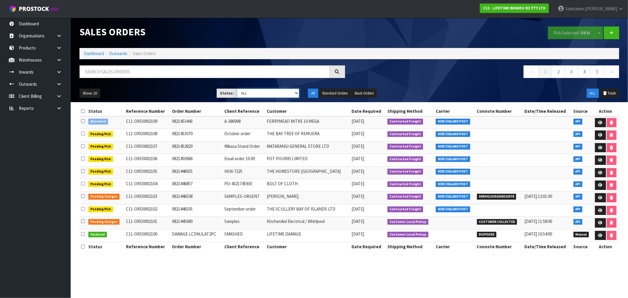
click at [272, 92] on select "Draft Pending Allocated Pending Pick Goods Picked Goods Packed Pending Charges …" at bounding box center [268, 93] width 62 height 9
click at [237, 89] on select "Draft Pending Allocated Pending Pick Goods Picked Goods Packed Pending Charges …" at bounding box center [268, 93] width 62 height 9
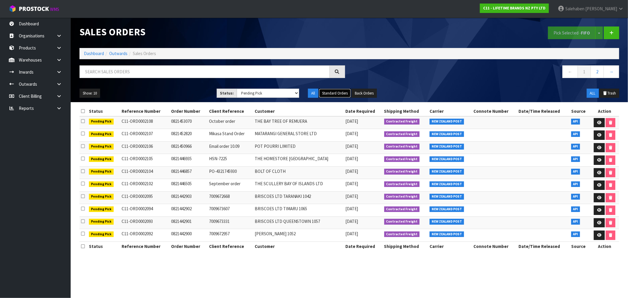
click at [340, 92] on button "Standard Orders" at bounding box center [335, 93] width 32 height 9
click at [335, 92] on button "Standard Orders" at bounding box center [335, 93] width 32 height 9
click at [275, 94] on select "Draft Pending Allocated Pending Pick Goods Picked Goods Packed Pending Charges …" at bounding box center [268, 93] width 62 height 9
click at [237, 89] on select "Draft Pending Allocated Pending Pick Goods Picked Goods Packed Pending Charges …" at bounding box center [268, 93] width 62 height 9
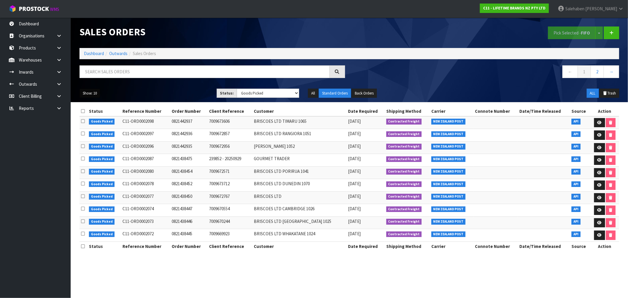
click at [97, 95] on button "Show: 10" at bounding box center [89, 93] width 21 height 9
click at [94, 125] on link "50" at bounding box center [103, 128] width 46 height 8
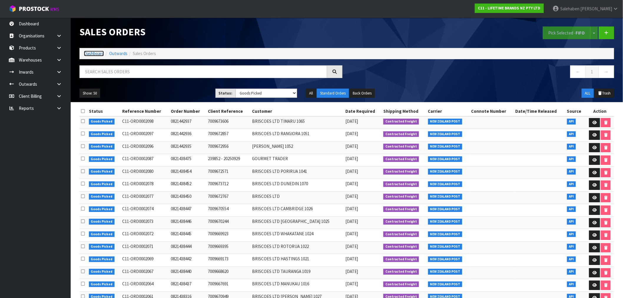
click at [99, 51] on link "Dashboard" at bounding box center [94, 54] width 20 height 6
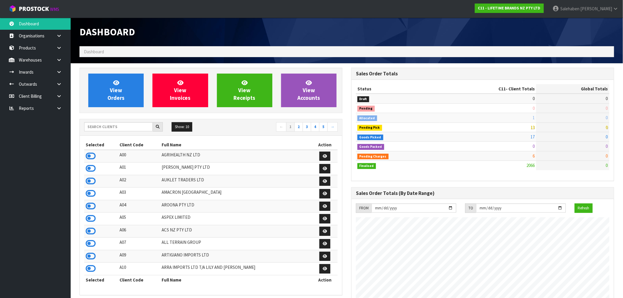
scroll to position [446, 272]
click at [119, 127] on input "text" at bounding box center [118, 126] width 69 height 9
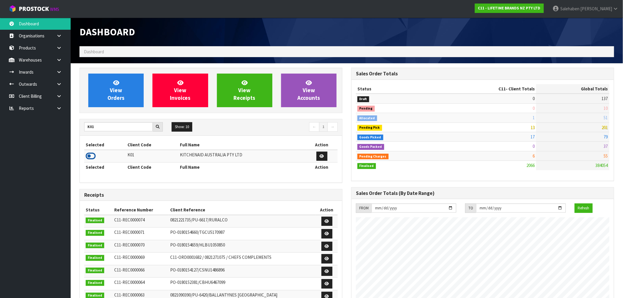
click at [92, 158] on icon at bounding box center [91, 156] width 10 height 9
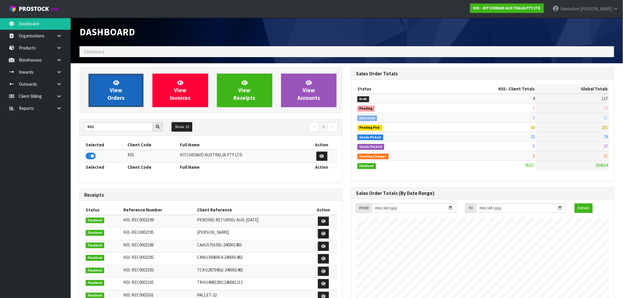
click at [115, 90] on span "View Orders" at bounding box center [115, 90] width 17 height 22
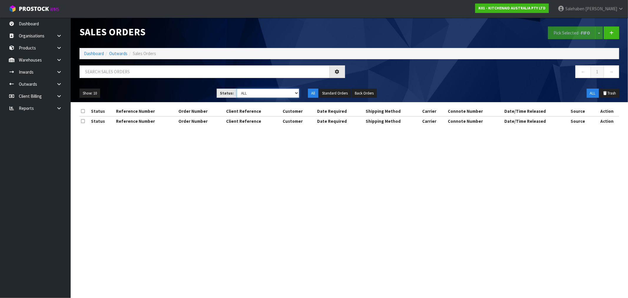
click at [247, 94] on select "Draft Pending Allocated Pending Pick Goods Picked Goods Packed Pending Charges …" at bounding box center [268, 93] width 62 height 9
click at [237, 89] on select "Draft Pending Allocated Pending Pick Goods Picked Goods Packed Pending Charges …" at bounding box center [268, 93] width 62 height 9
click at [272, 91] on select "Draft Pending Allocated Pending Pick Goods Picked Goods Packed Pending Charges …" at bounding box center [268, 93] width 62 height 9
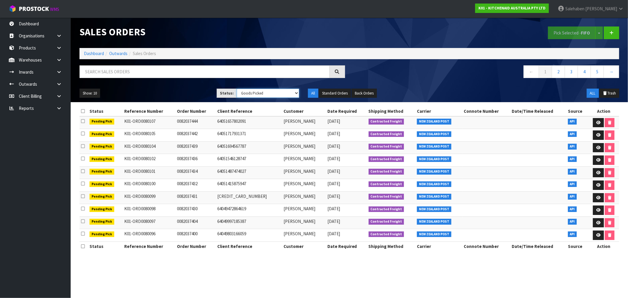
click at [237, 89] on select "Draft Pending Allocated Pending Pick Goods Picked Goods Packed Pending Charges …" at bounding box center [268, 93] width 62 height 9
click at [94, 91] on button "Show: 10" at bounding box center [89, 93] width 21 height 9
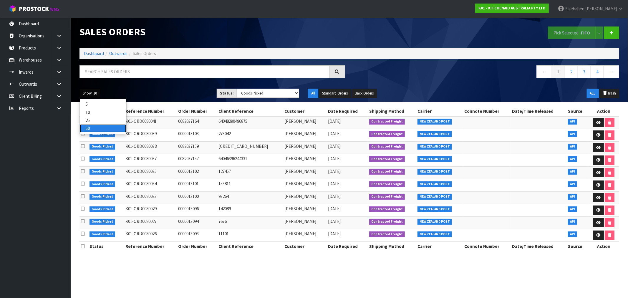
click at [93, 130] on link "50" at bounding box center [103, 128] width 46 height 8
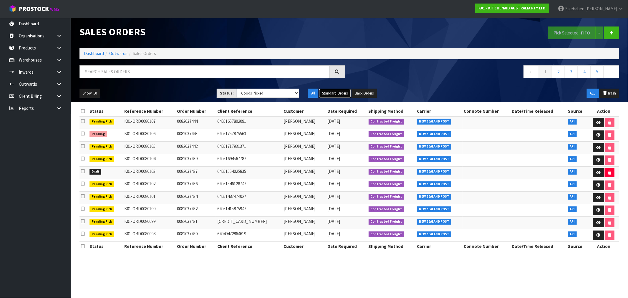
click at [334, 92] on button "Standard Orders" at bounding box center [335, 93] width 32 height 9
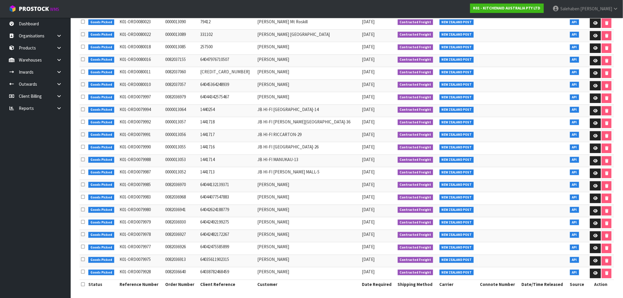
scroll to position [242, 0]
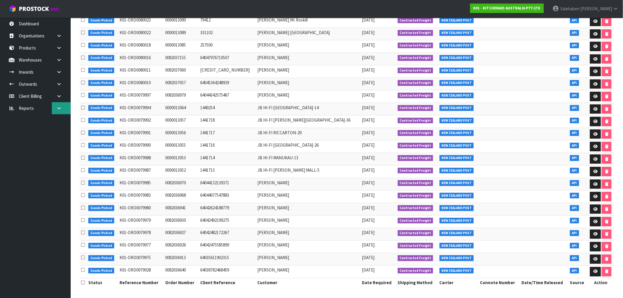
click at [59, 106] on icon at bounding box center [59, 108] width 6 height 4
click at [20, 129] on link "CWL" at bounding box center [35, 133] width 71 height 12
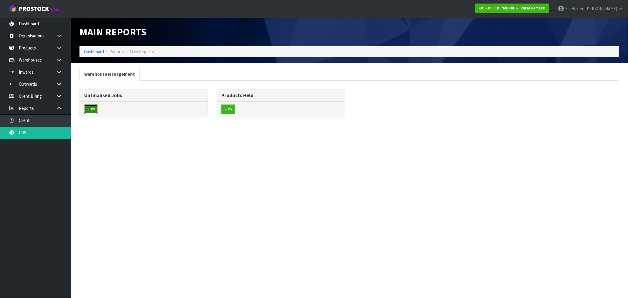
click at [89, 109] on button "View" at bounding box center [91, 108] width 14 height 9
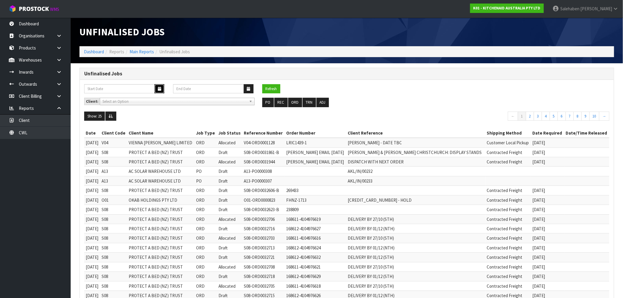
click at [163, 86] on button "button" at bounding box center [159, 88] width 10 height 9
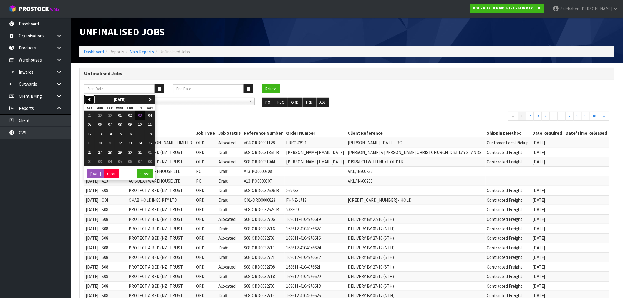
click at [89, 100] on icon "button" at bounding box center [90, 99] width 4 height 4
click at [120, 152] on span "01" at bounding box center [120, 152] width 4 height 5
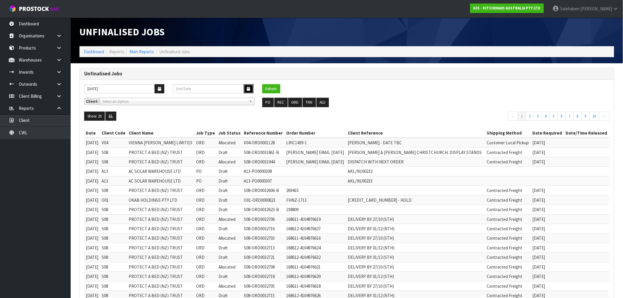
click at [249, 87] on icon "button" at bounding box center [248, 89] width 3 height 4
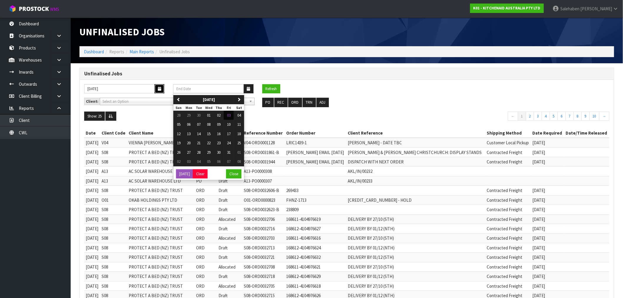
click at [160, 90] on icon "button" at bounding box center [159, 89] width 3 height 4
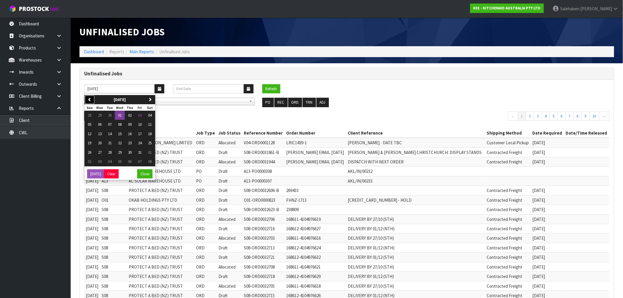
click at [90, 100] on icon "button" at bounding box center [90, 99] width 4 height 4
click at [101, 115] on span "01" at bounding box center [100, 115] width 4 height 5
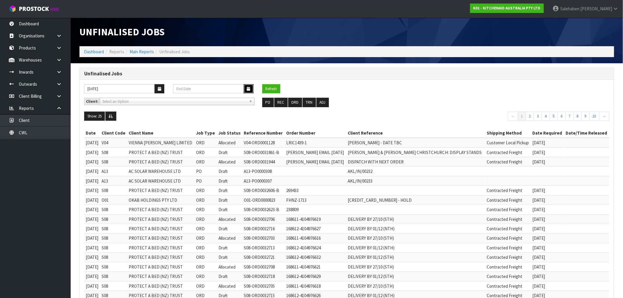
click at [246, 89] on button "button" at bounding box center [249, 88] width 10 height 9
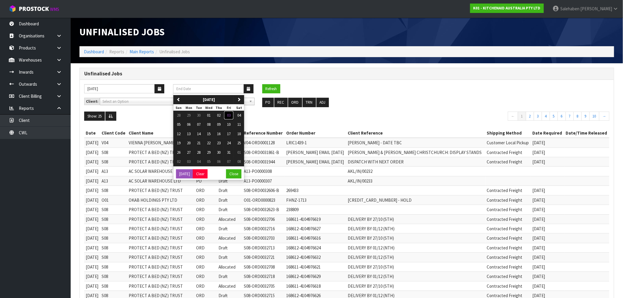
click at [230, 117] on span "03" at bounding box center [229, 115] width 4 height 5
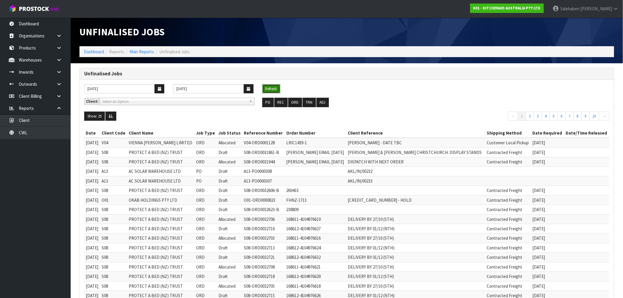
click at [274, 86] on button "Refresh" at bounding box center [271, 88] width 18 height 9
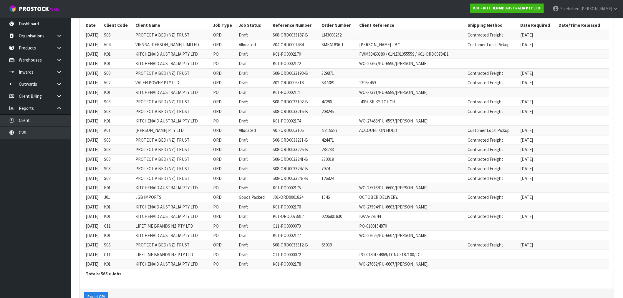
scroll to position [126, 0]
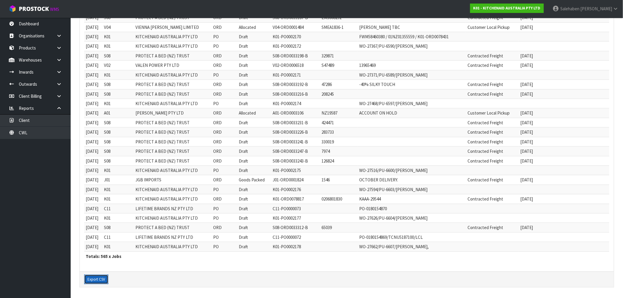
click at [95, 278] on button "Export CSV" at bounding box center [96, 279] width 24 height 9
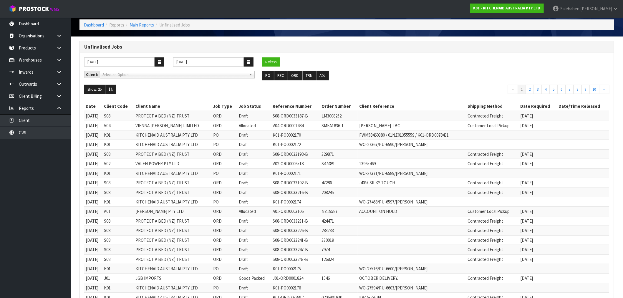
scroll to position [0, 0]
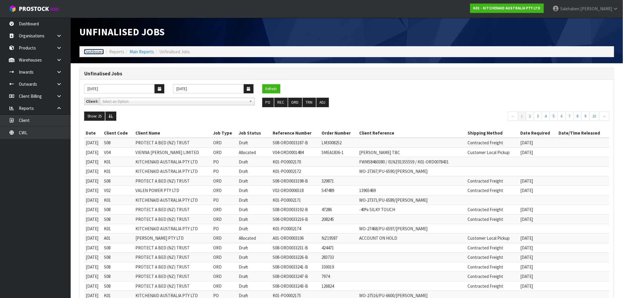
click at [92, 53] on link "Dashboard" at bounding box center [94, 52] width 20 height 6
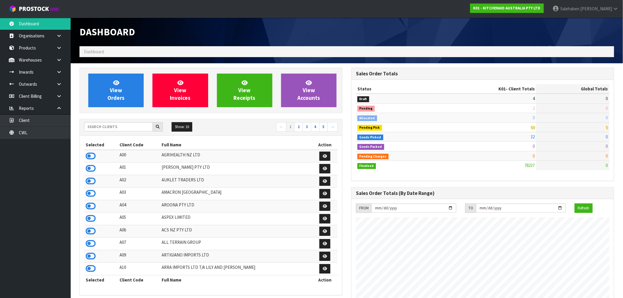
scroll to position [446, 272]
click at [116, 125] on input "text" at bounding box center [118, 126] width 69 height 9
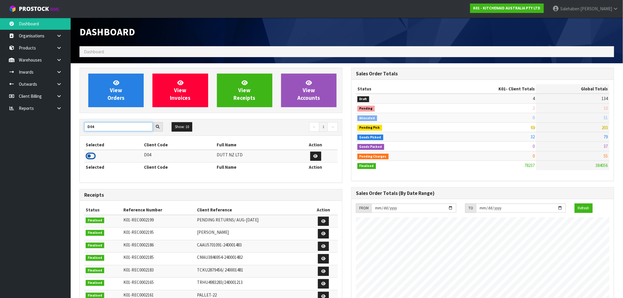
type input "D04"
click at [90, 160] on icon at bounding box center [91, 156] width 10 height 9
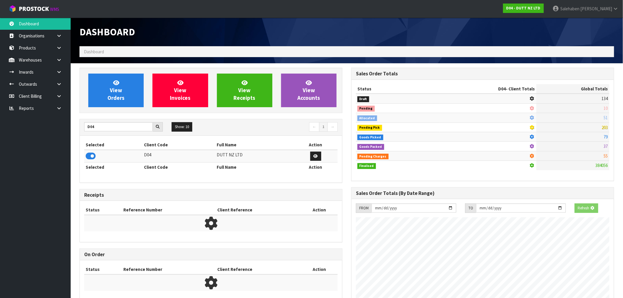
scroll to position [367, 272]
click at [117, 108] on div "View Orders View Invoices View Receipts View Accounts" at bounding box center [210, 90] width 263 height 45
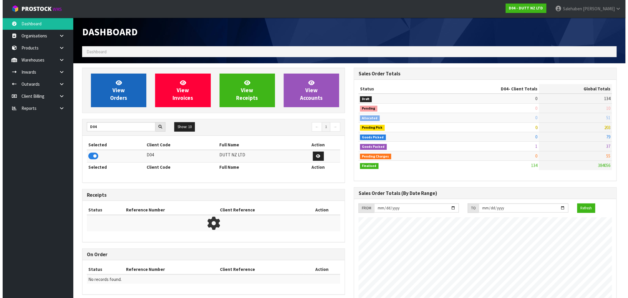
scroll to position [437, 272]
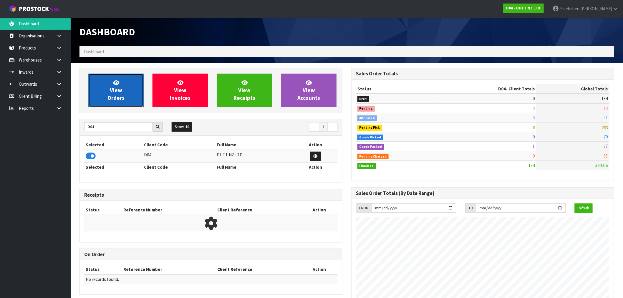
click at [122, 101] on span "View Orders" at bounding box center [115, 90] width 17 height 22
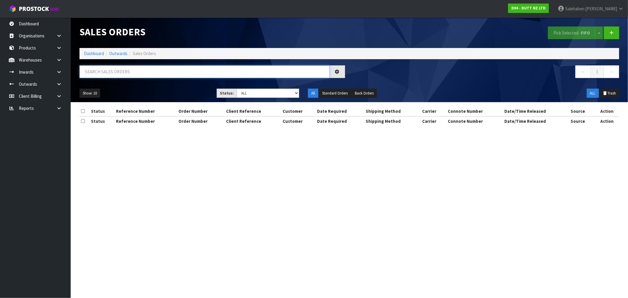
click at [145, 69] on input "text" at bounding box center [204, 71] width 250 height 13
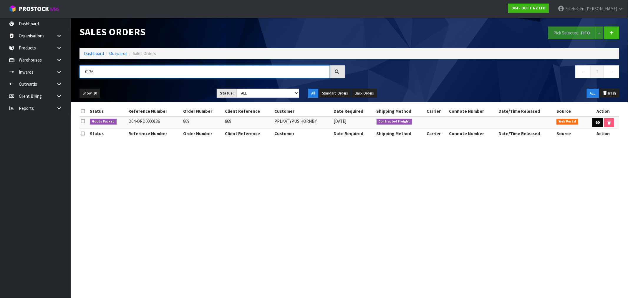
type input "0136"
click at [595, 119] on link at bounding box center [597, 122] width 11 height 9
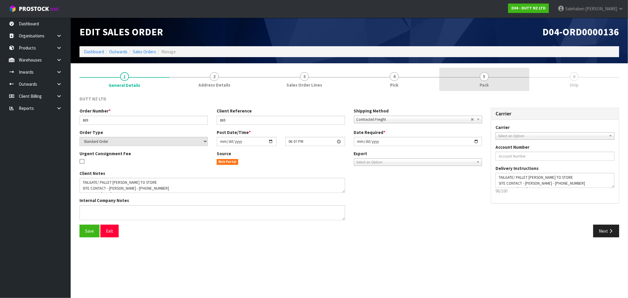
click at [486, 83] on span "Pack" at bounding box center [483, 85] width 9 height 6
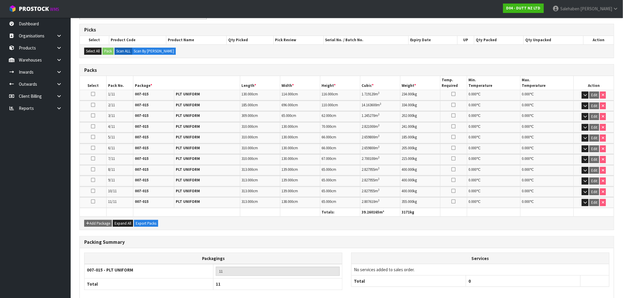
scroll to position [122, 0]
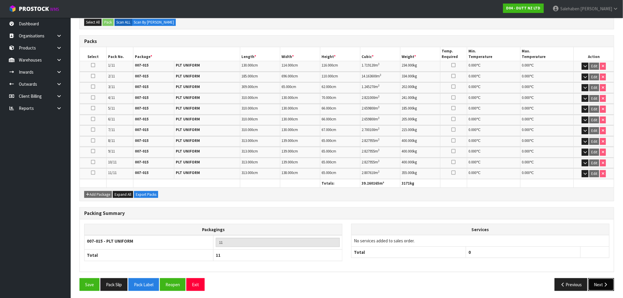
click at [598, 285] on button "Next" at bounding box center [601, 284] width 26 height 13
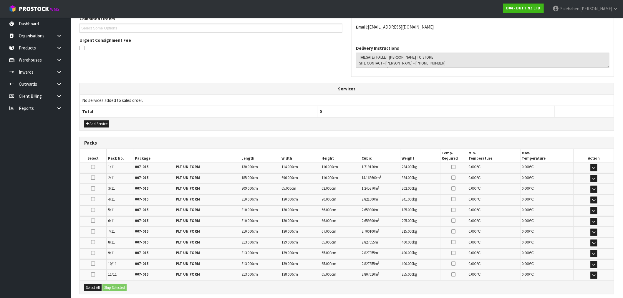
scroll to position [196, 0]
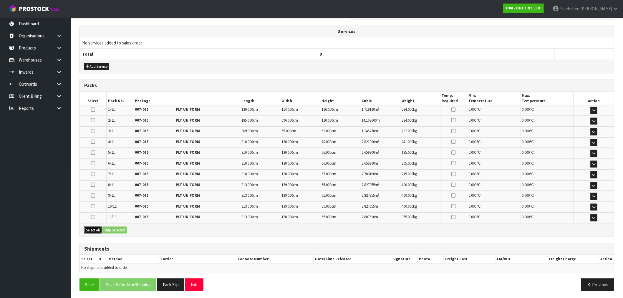
click at [94, 229] on button "Select All" at bounding box center [92, 230] width 17 height 7
click at [114, 228] on button "Ship Selected" at bounding box center [114, 230] width 24 height 7
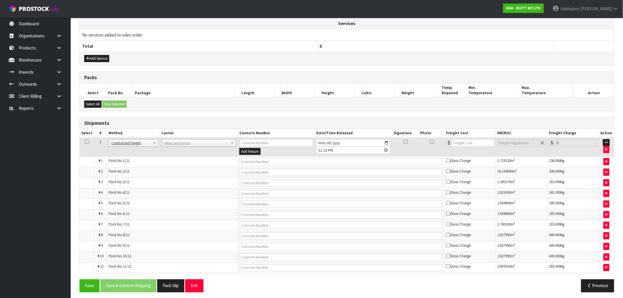
scroll to position [207, 0]
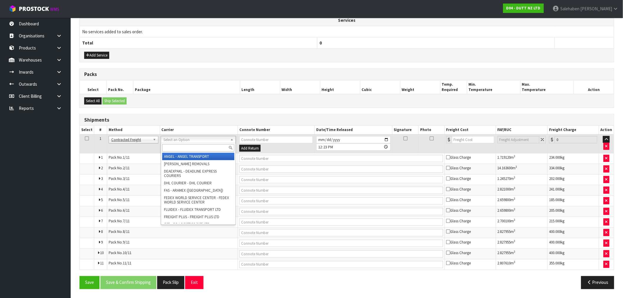
click at [180, 149] on input "text" at bounding box center [198, 147] width 72 height 7
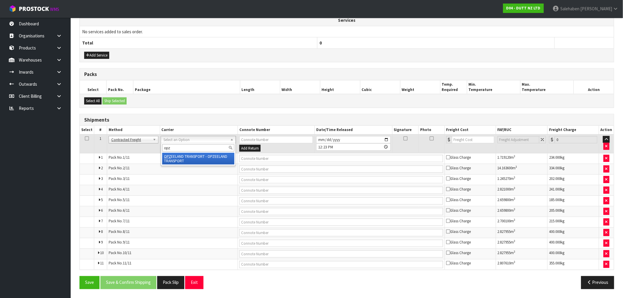
type input "opz"
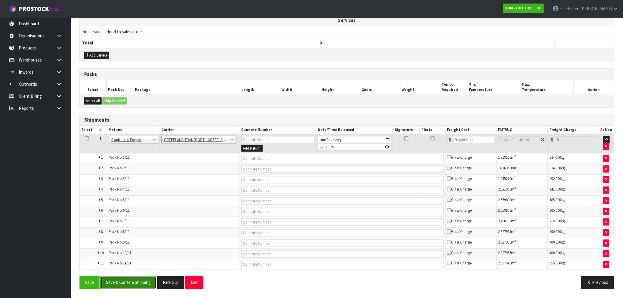
click at [131, 281] on button "Save & Confirm Shipping" at bounding box center [128, 282] width 56 height 13
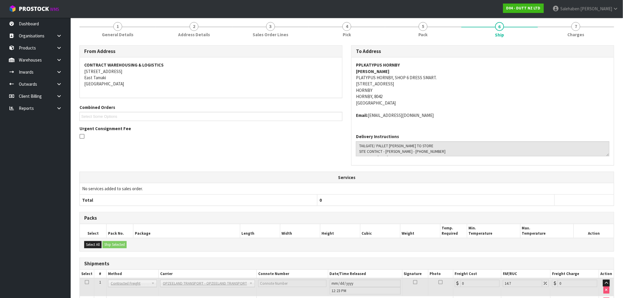
scroll to position [0, 0]
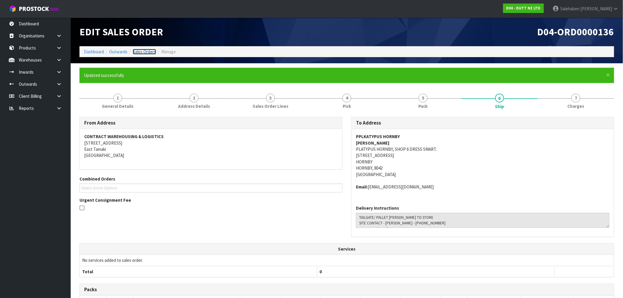
click at [142, 52] on link "Sales Orders" at bounding box center [144, 52] width 23 height 6
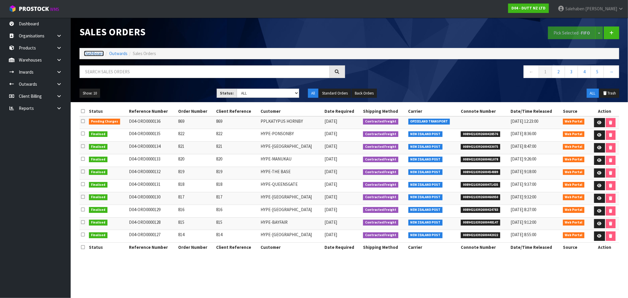
click at [92, 51] on link "Dashboard" at bounding box center [94, 54] width 20 height 6
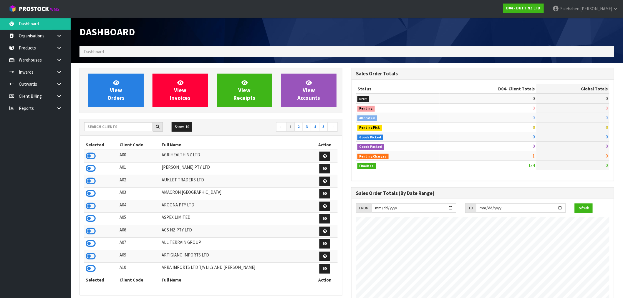
scroll to position [437, 272]
